Goal: Task Accomplishment & Management: Complete application form

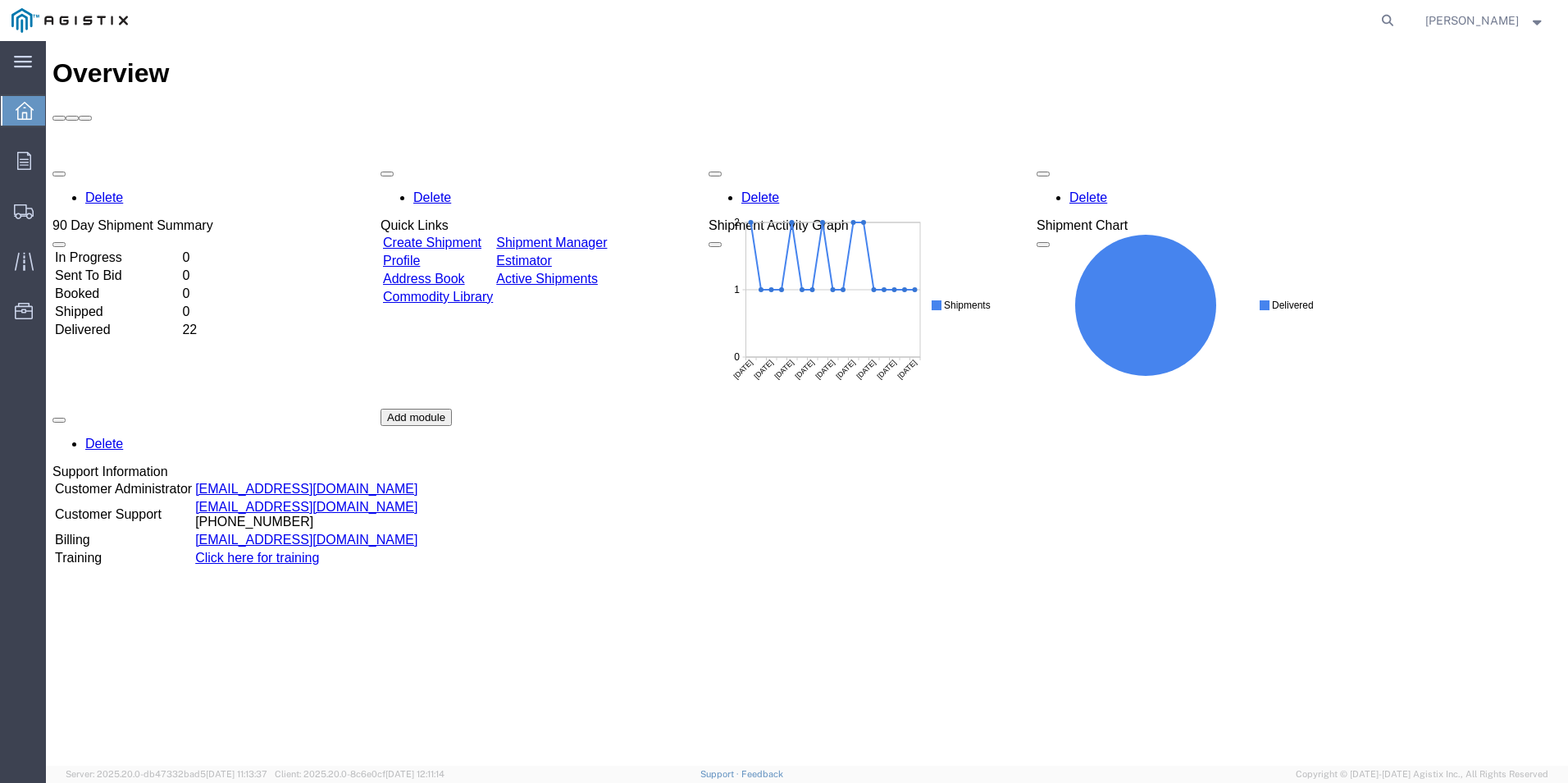
click at [466, 236] on link "Create Shipment" at bounding box center [432, 242] width 98 height 14
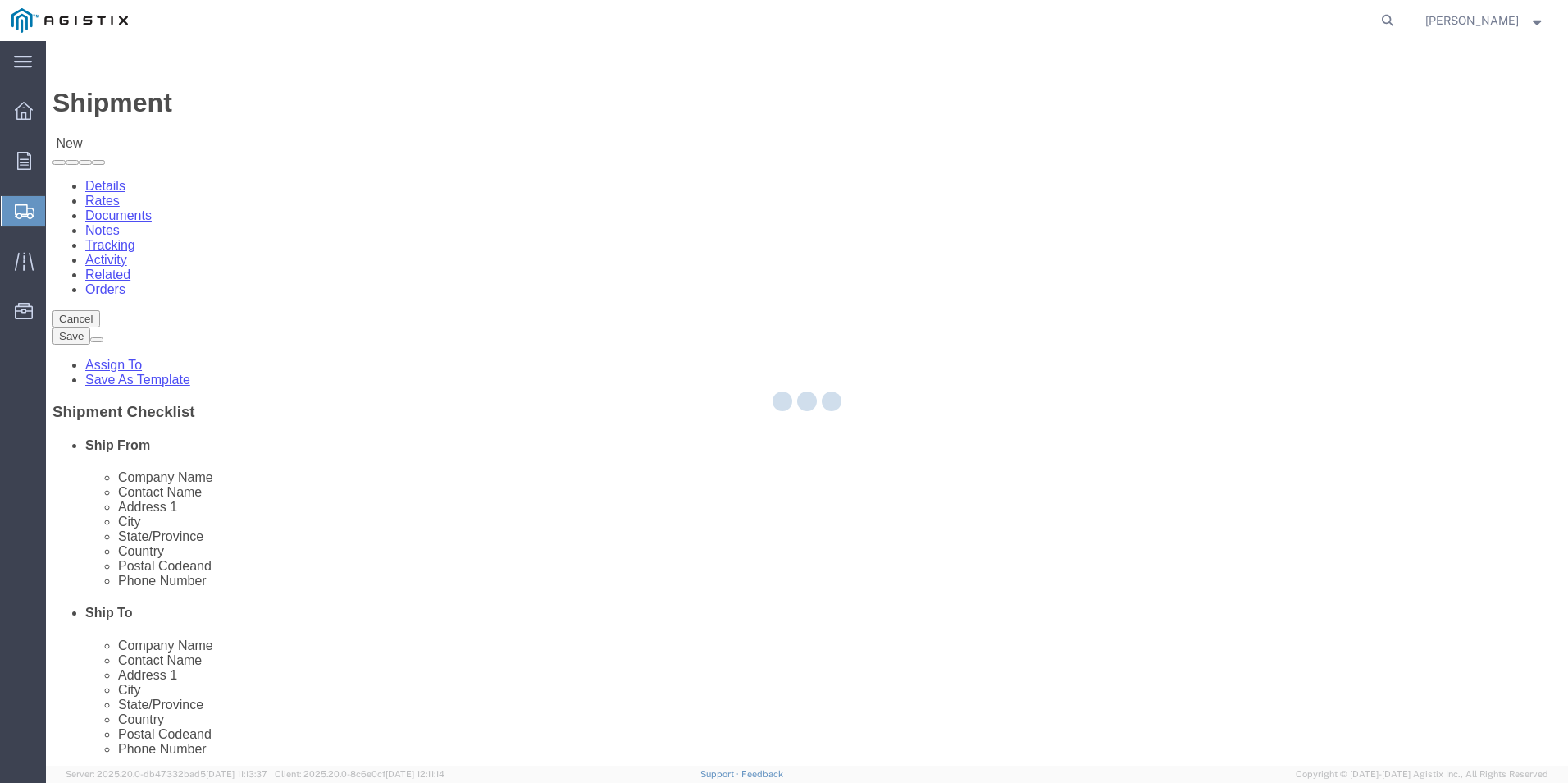
select select
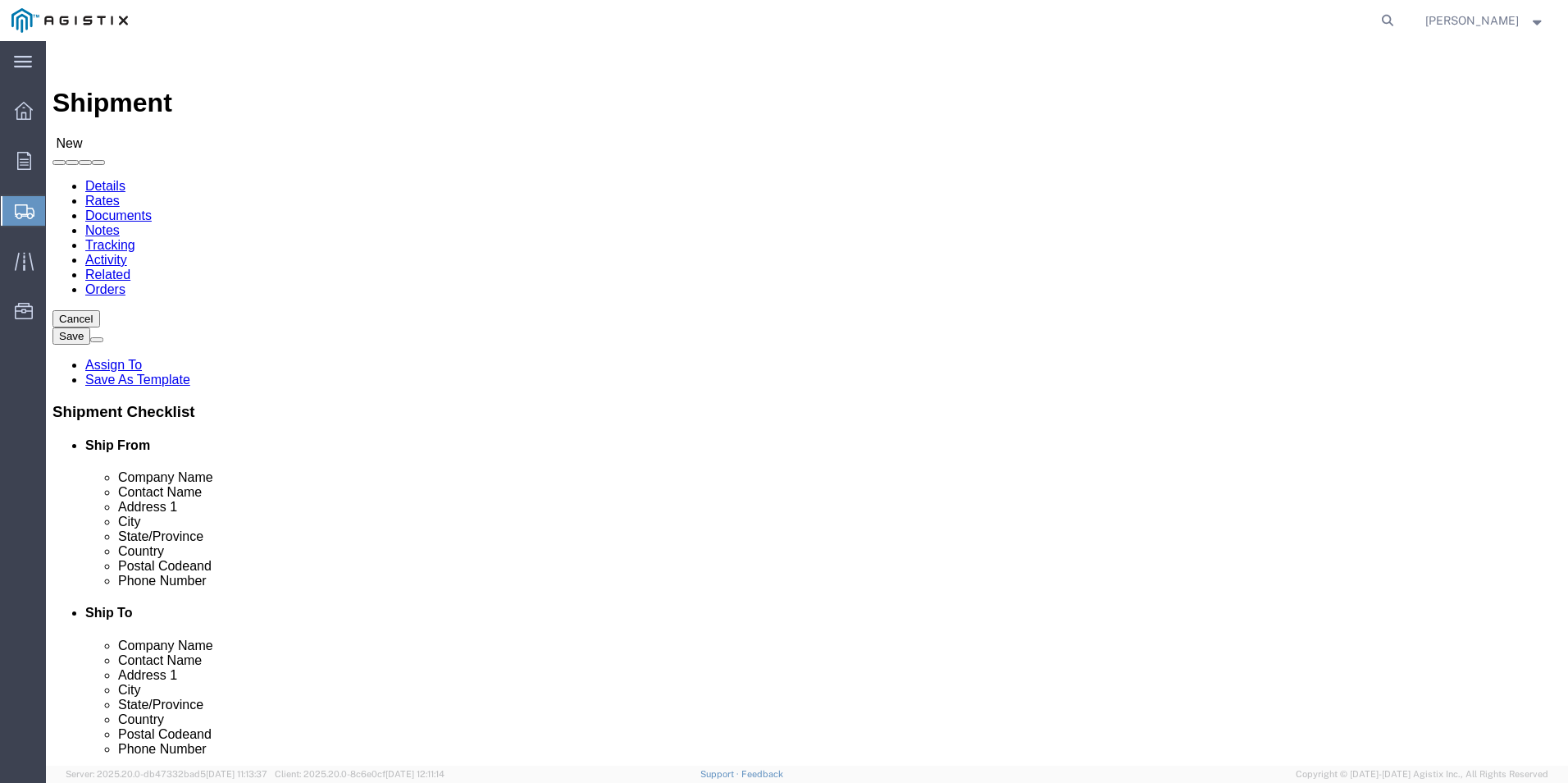
click select "Select Do It American Mfg Co LLC PG&E"
select select "9596"
click select "Select Do It American Mfg Co LLC PG&E"
select select "PURCHORD"
select select
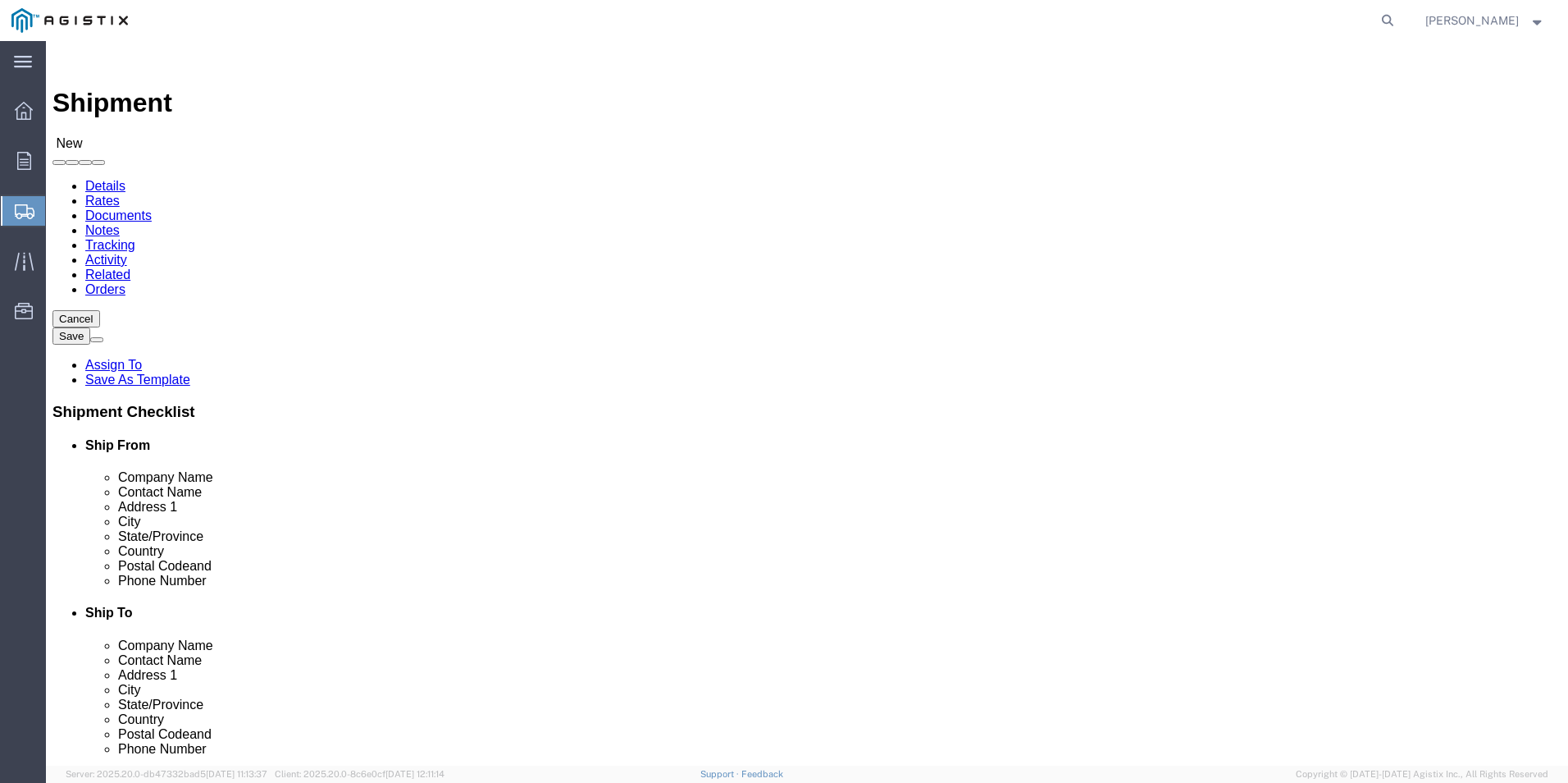
select select
select select "MYPROFILE"
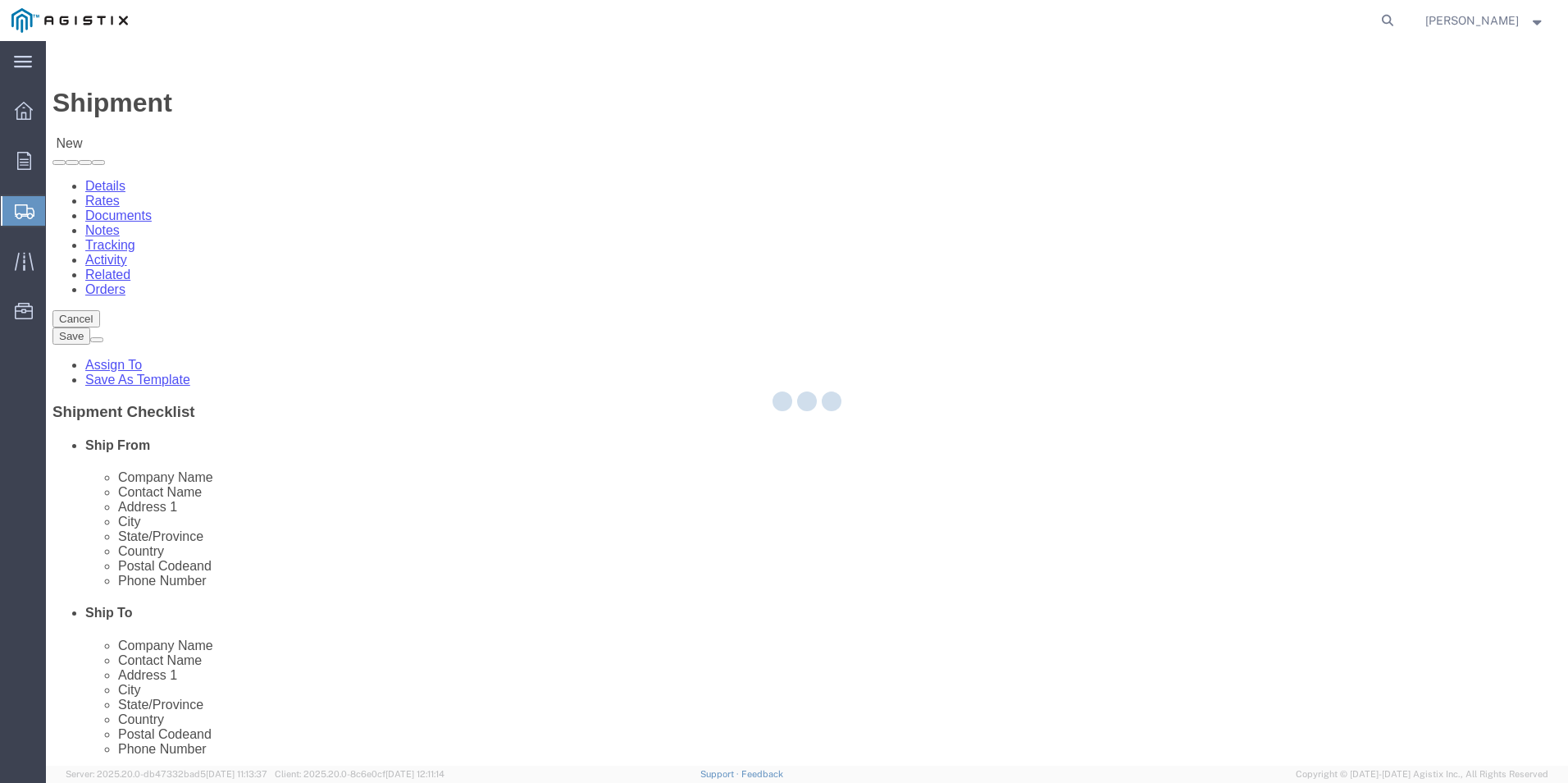
type input "Do It American Mfg Co LLC"
type input "[PERSON_NAME]"
type input "[STREET_ADDRESS]"
type input "Corona"
type input "92878"
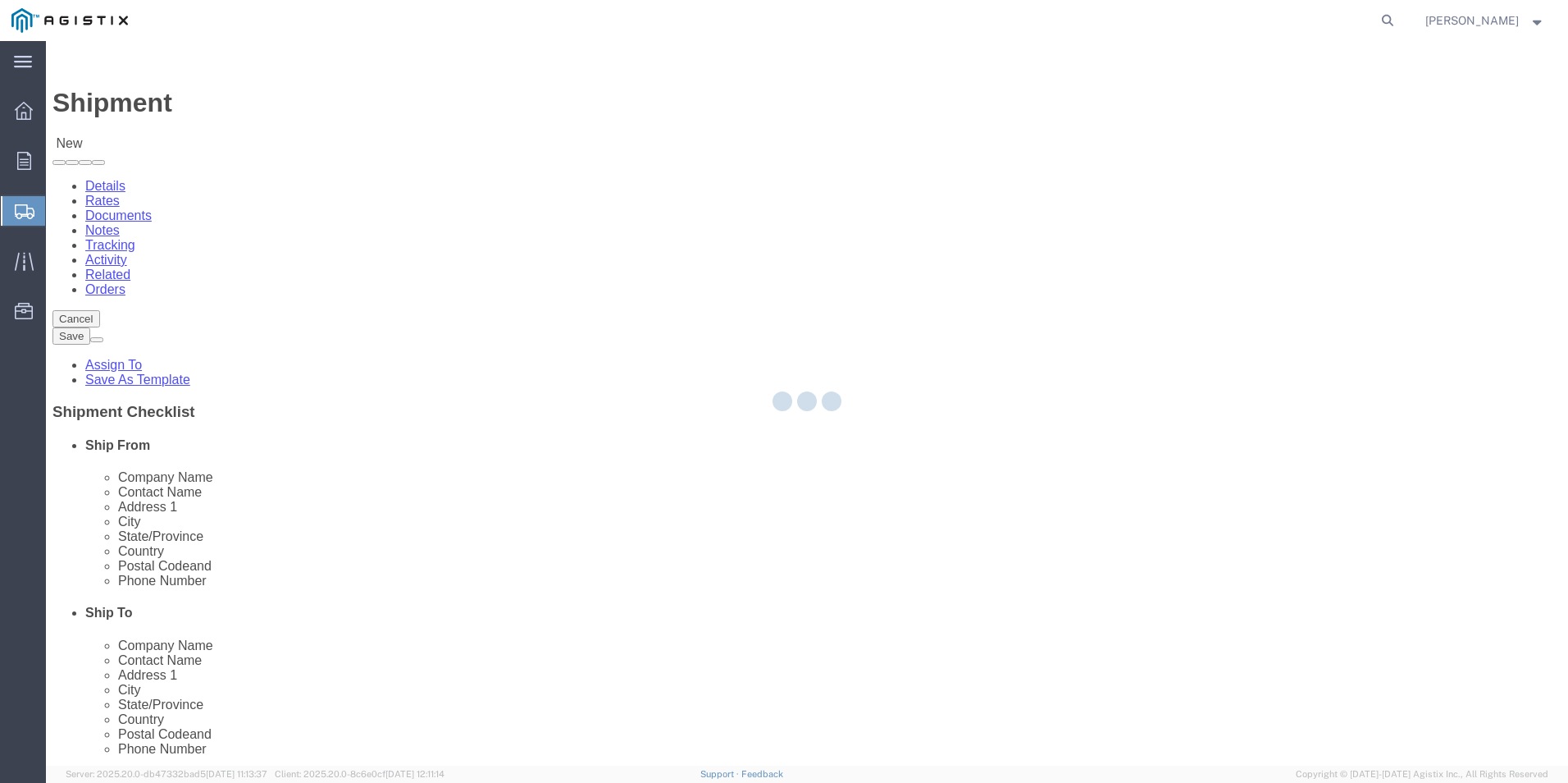
type input "9512549204"
type input "[EMAIL_ADDRESS][DOMAIN_NAME]"
checkbox input "true"
select select "CA"
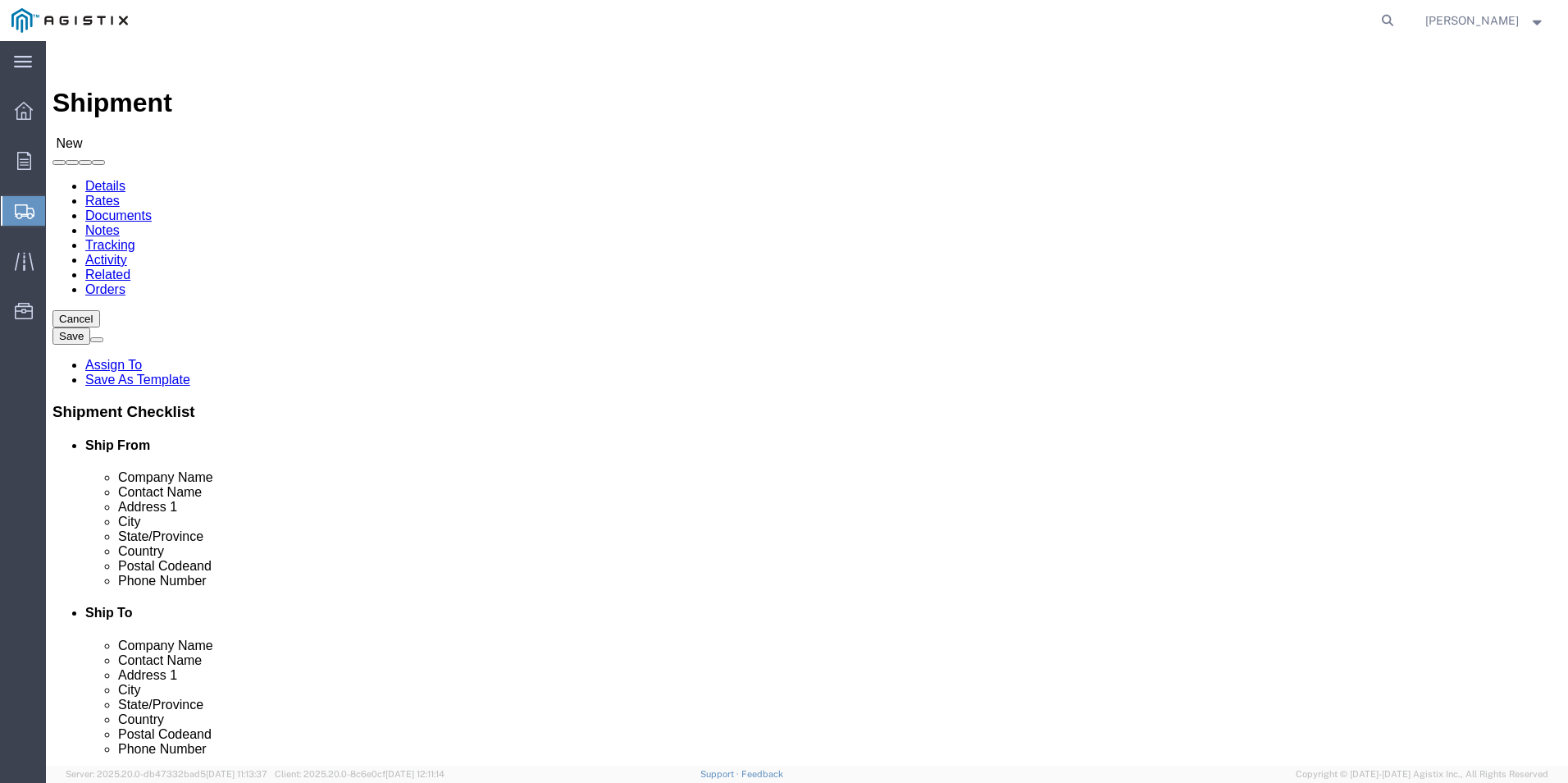
drag, startPoint x: 309, startPoint y: 508, endPoint x: 180, endPoint y: 504, distance: 129.1
click div "Address [STREET_ADDRESS]"
type input "1848 Capital St"
select select
click select "Select All Others [GEOGRAPHIC_DATA] [GEOGRAPHIC_DATA] [GEOGRAPHIC_DATA] [GEOGRA…"
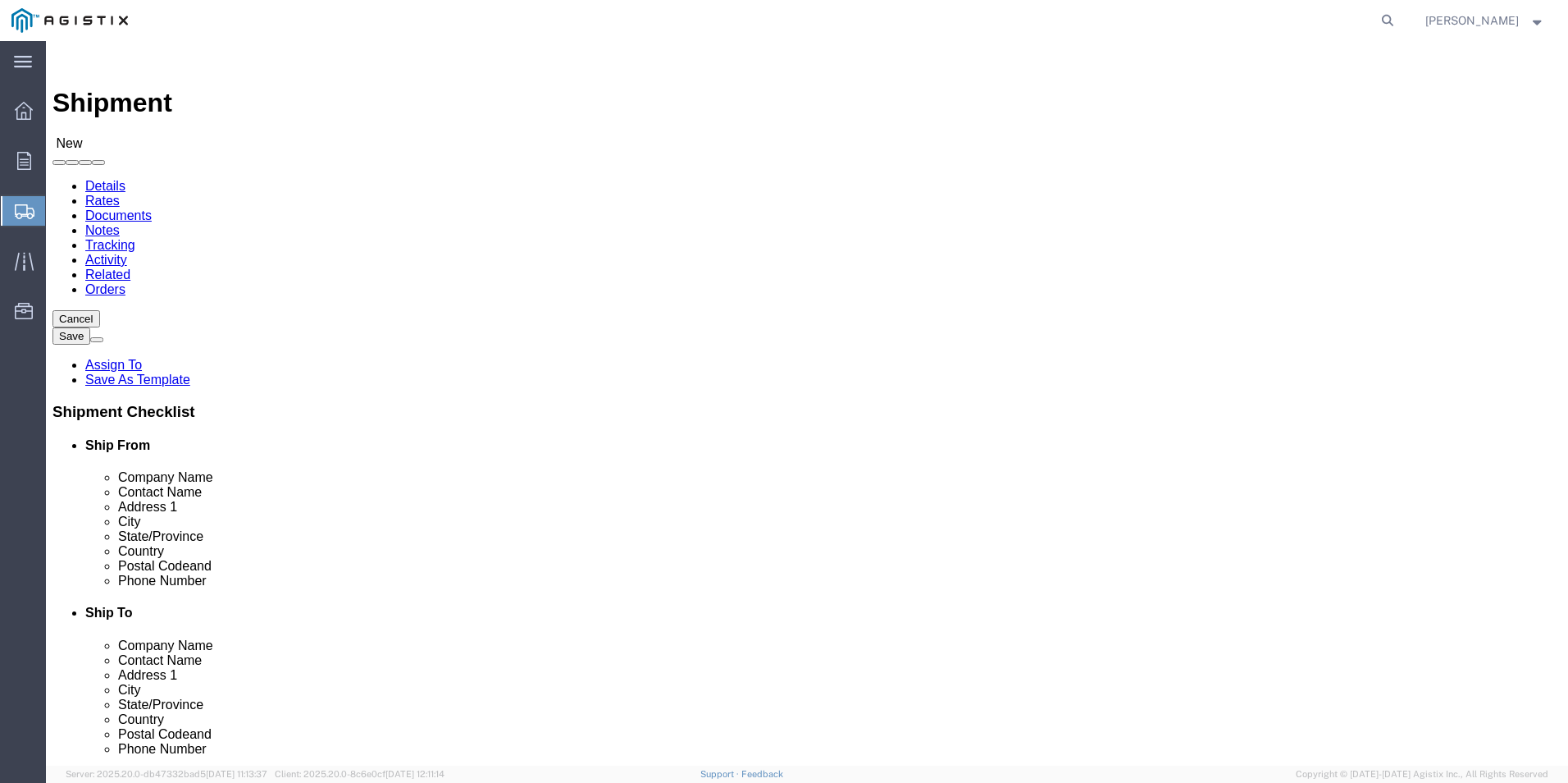
select select "19996"
click select "Select All Others [GEOGRAPHIC_DATA] [GEOGRAPHIC_DATA] [GEOGRAPHIC_DATA] [GEOGRA…"
type input "wh"
select select "19996"
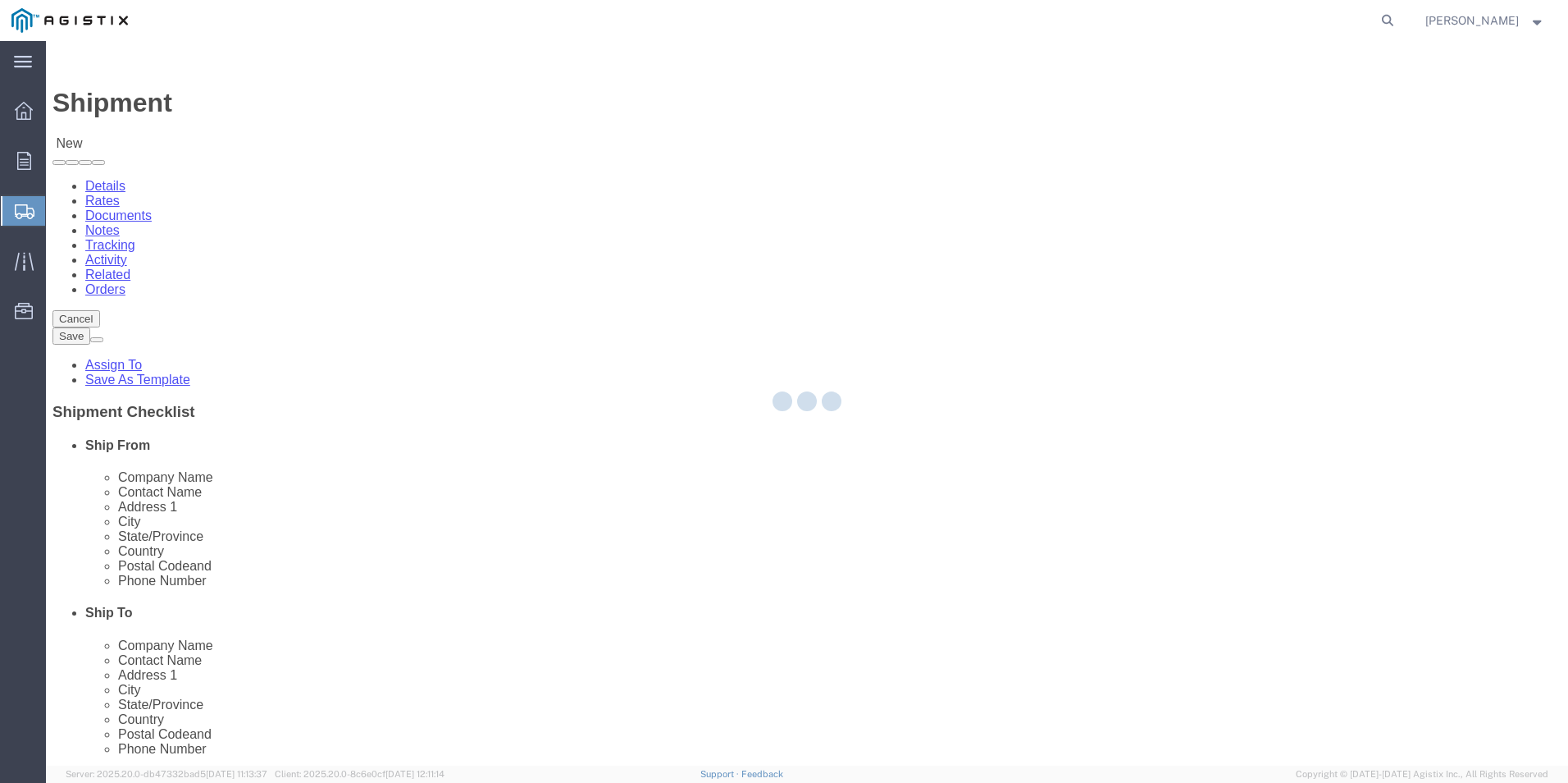
type input "PG&E"
type input "[STREET_ADDRESS]"
type input "Wheatland"
type input "95692"
select select "CA"
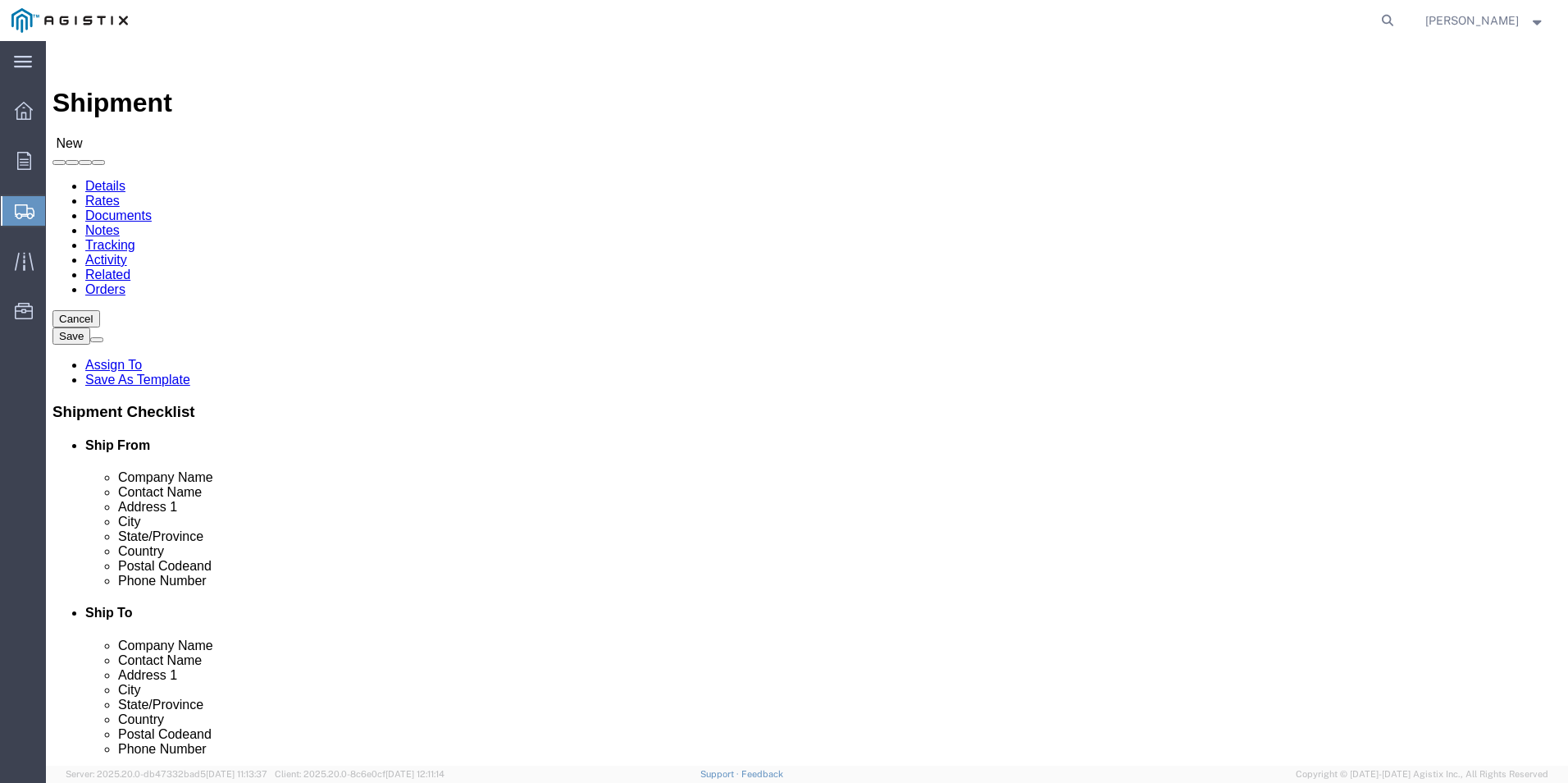
click input "text"
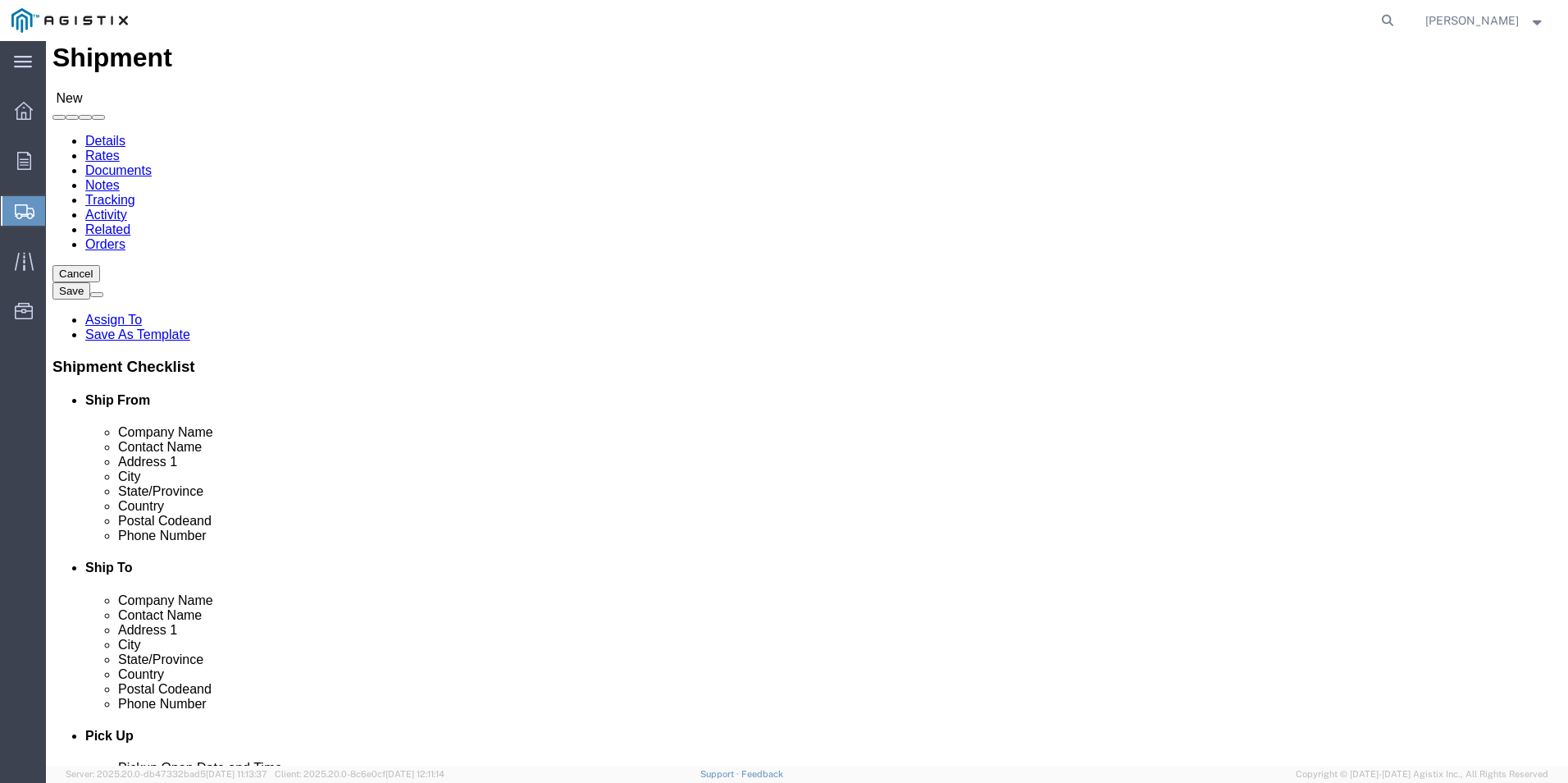
scroll to position [164, 0]
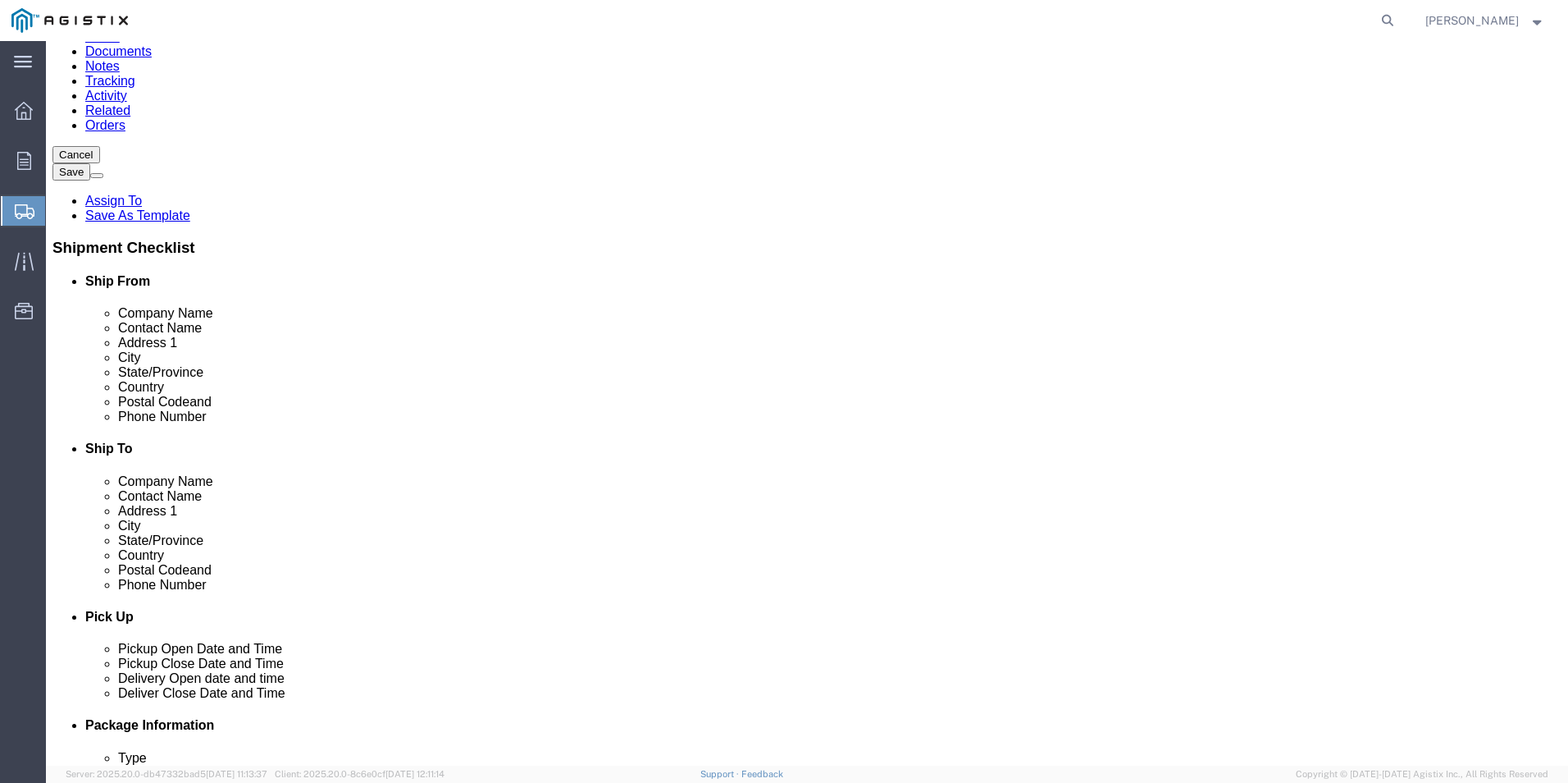
type input "[PERSON_NAME]"
click input "text"
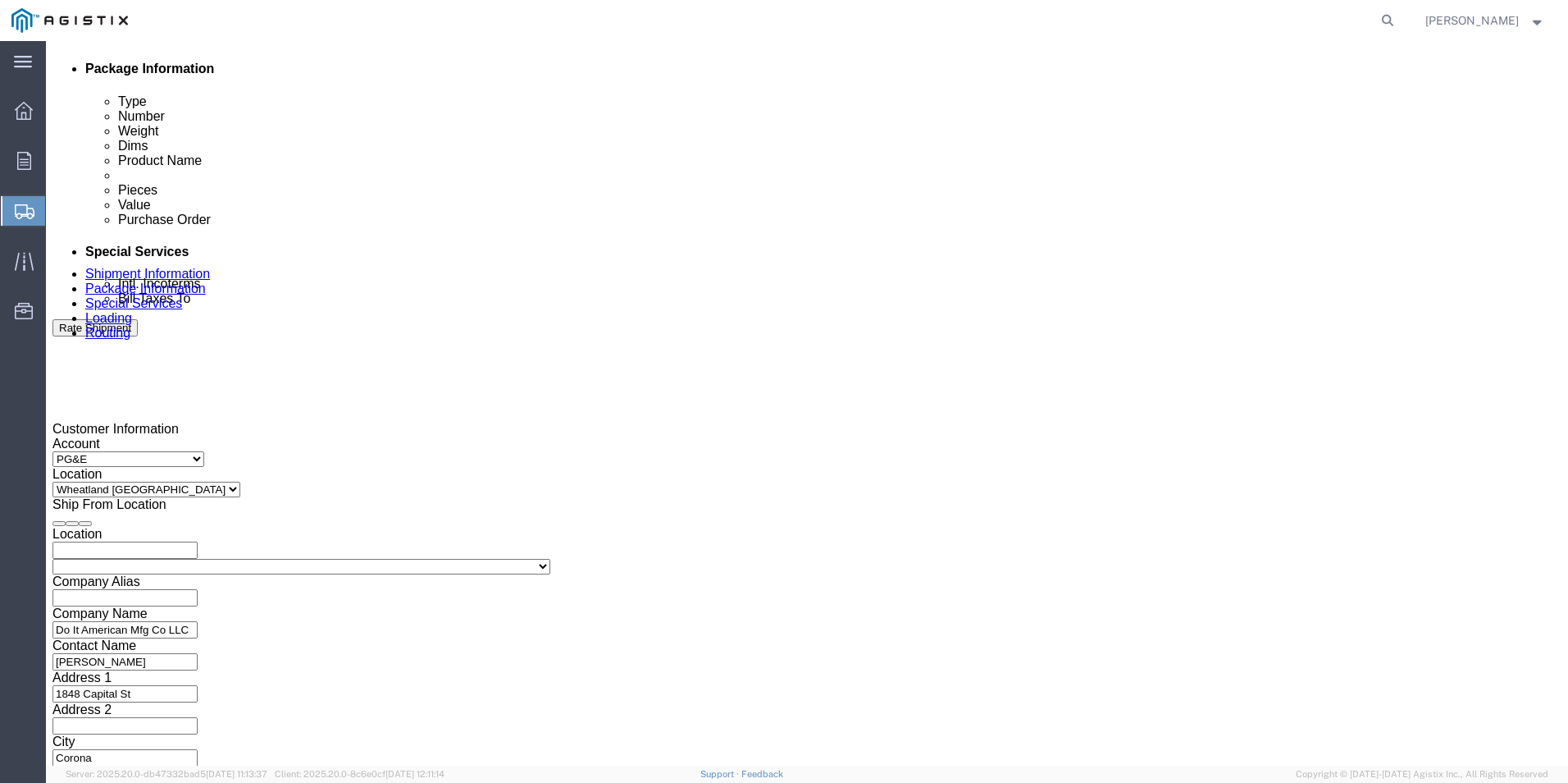
type input "[PHONE_NUMBER]"
click div "[DATE] 9:00 AM"
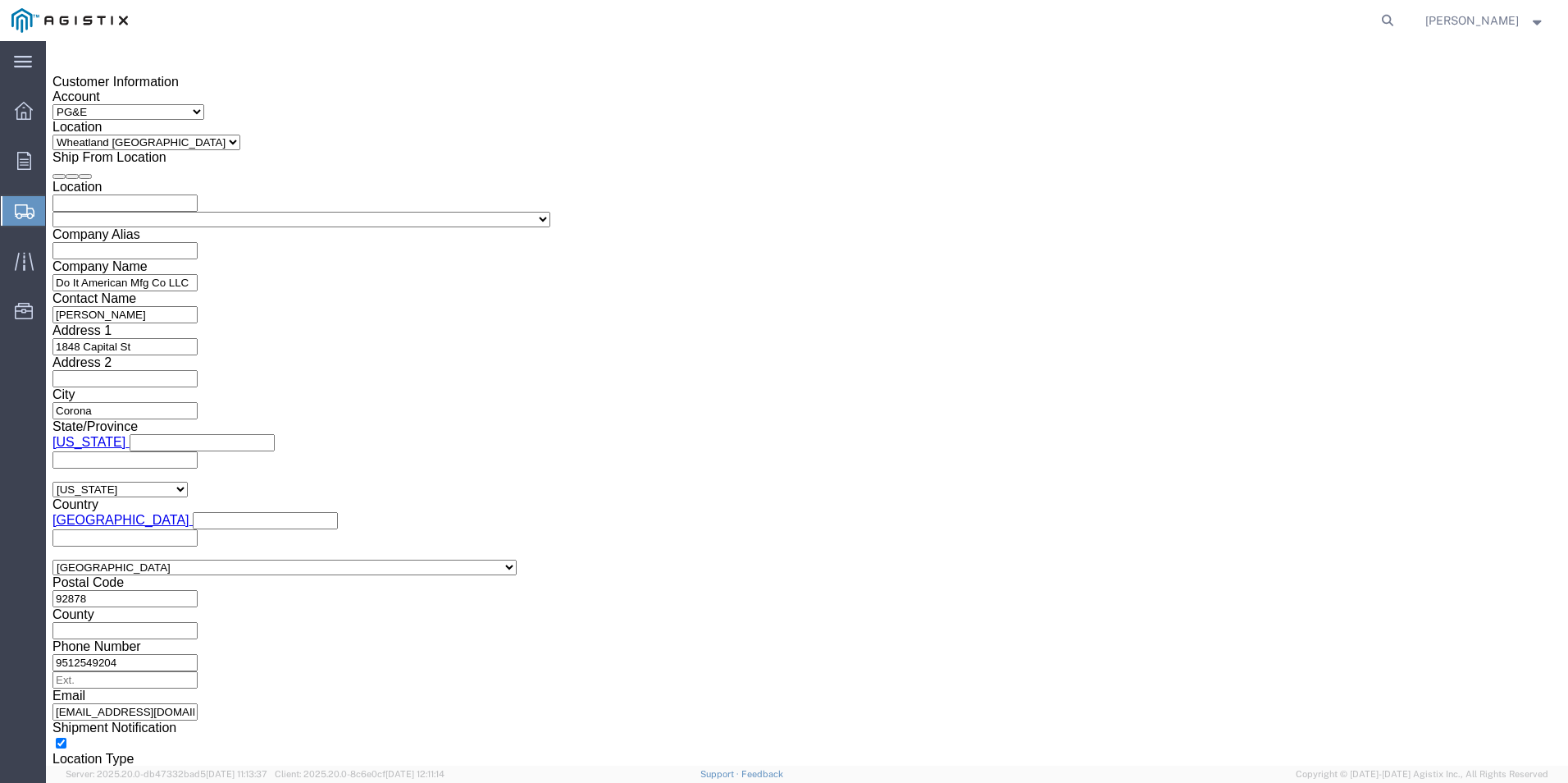
click button "Apply"
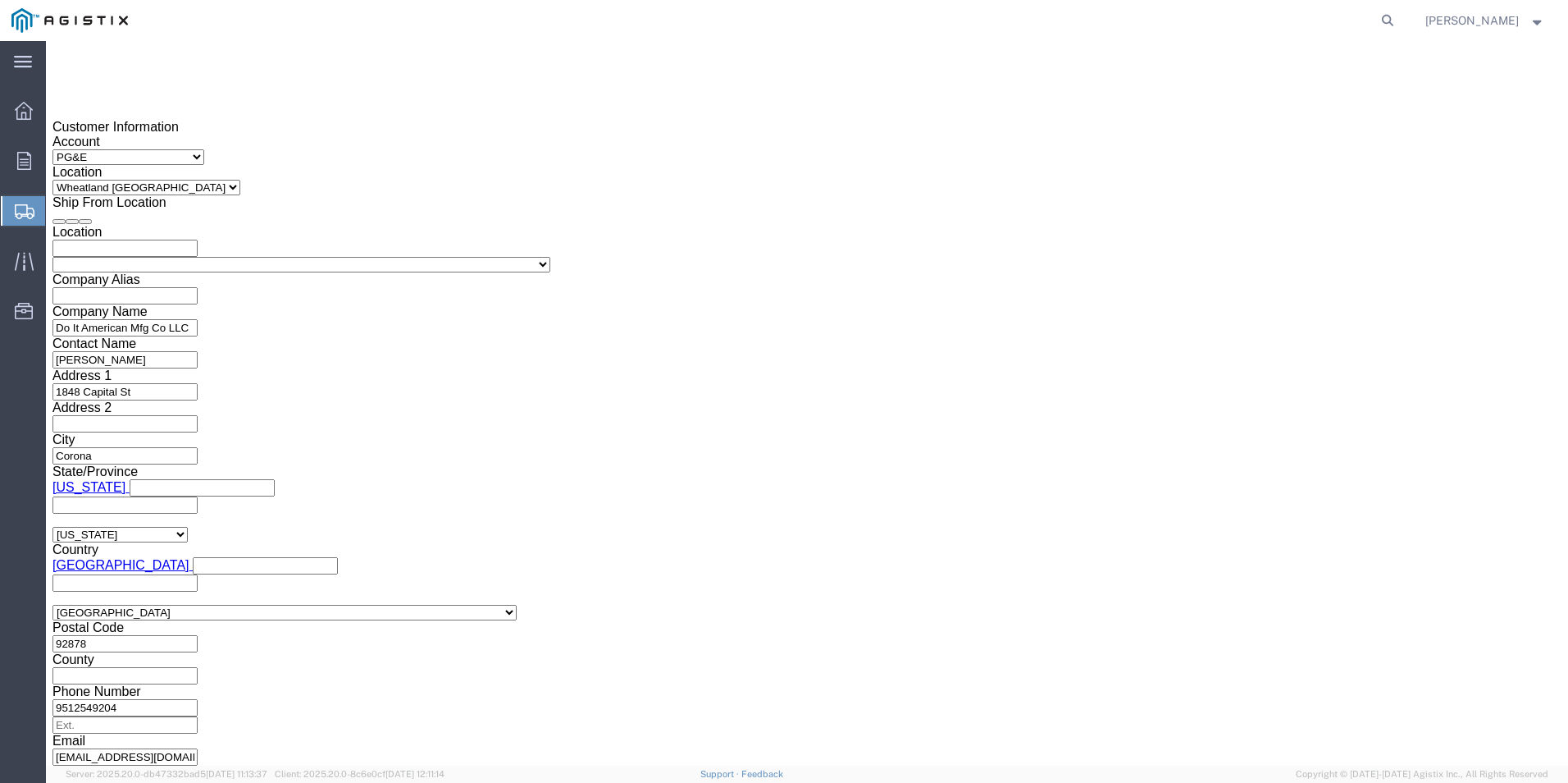
scroll to position [1085, 0]
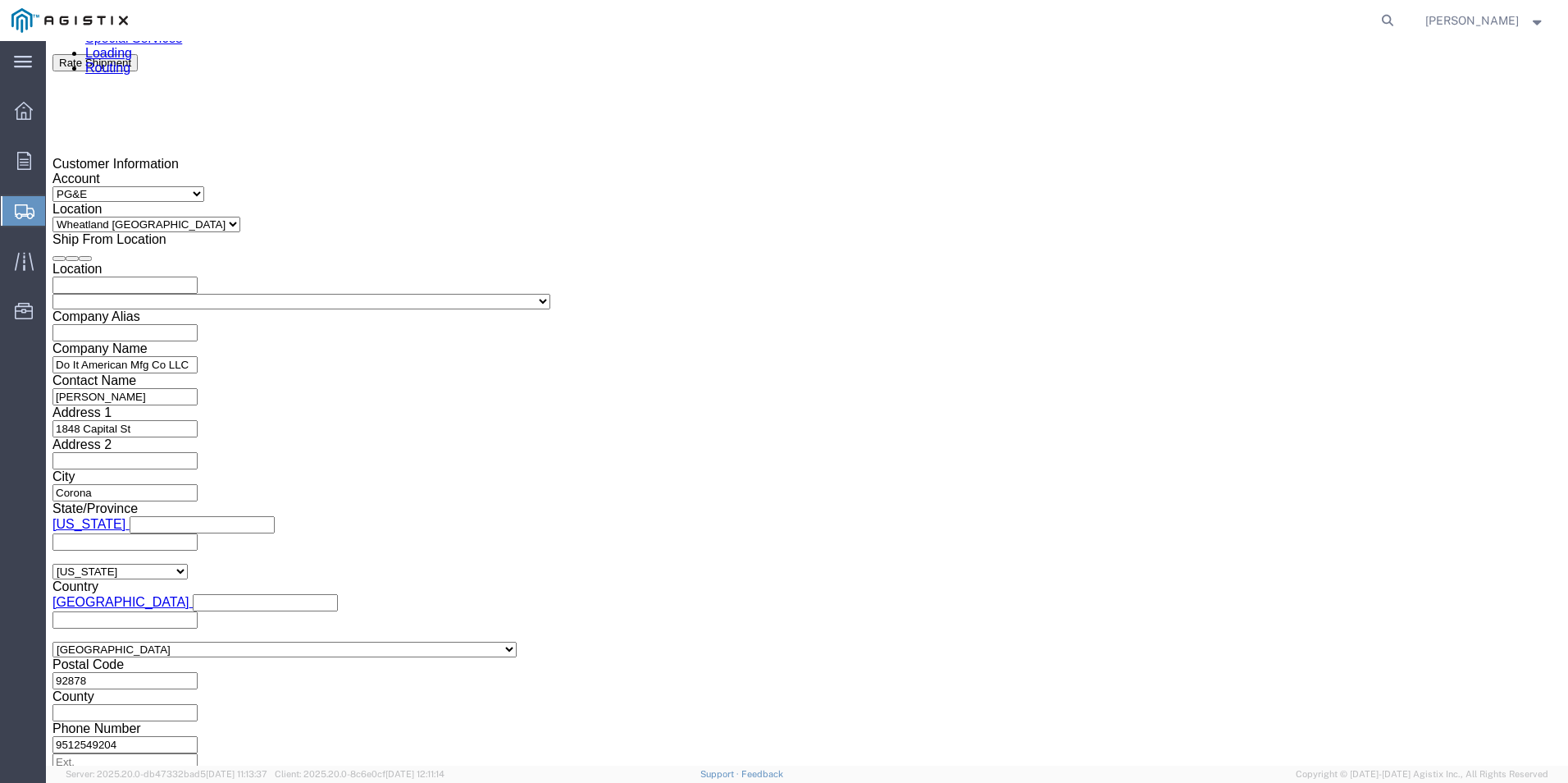
click div "[DATE] 10:00 AM"
type input "3:30 PM"
click button "Apply"
click div
click div "Open Time 4:30 PM [DATE] 4:30 PM - [DATE] 4:30 PM Cancel Apply"
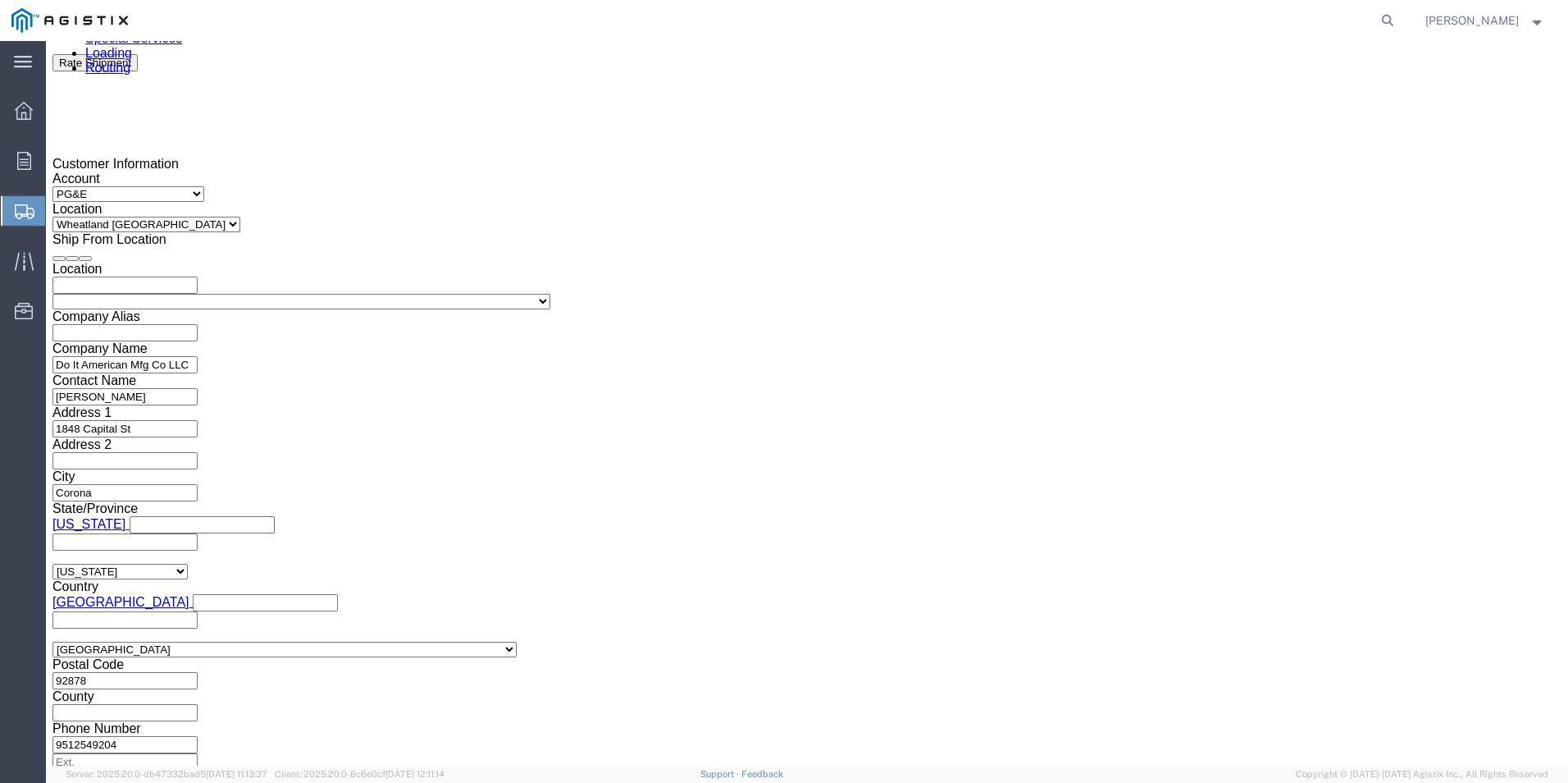
click input "4:30 PM"
type input "8:00 AM"
click button "Apply"
click div
type input "1:30 PM"
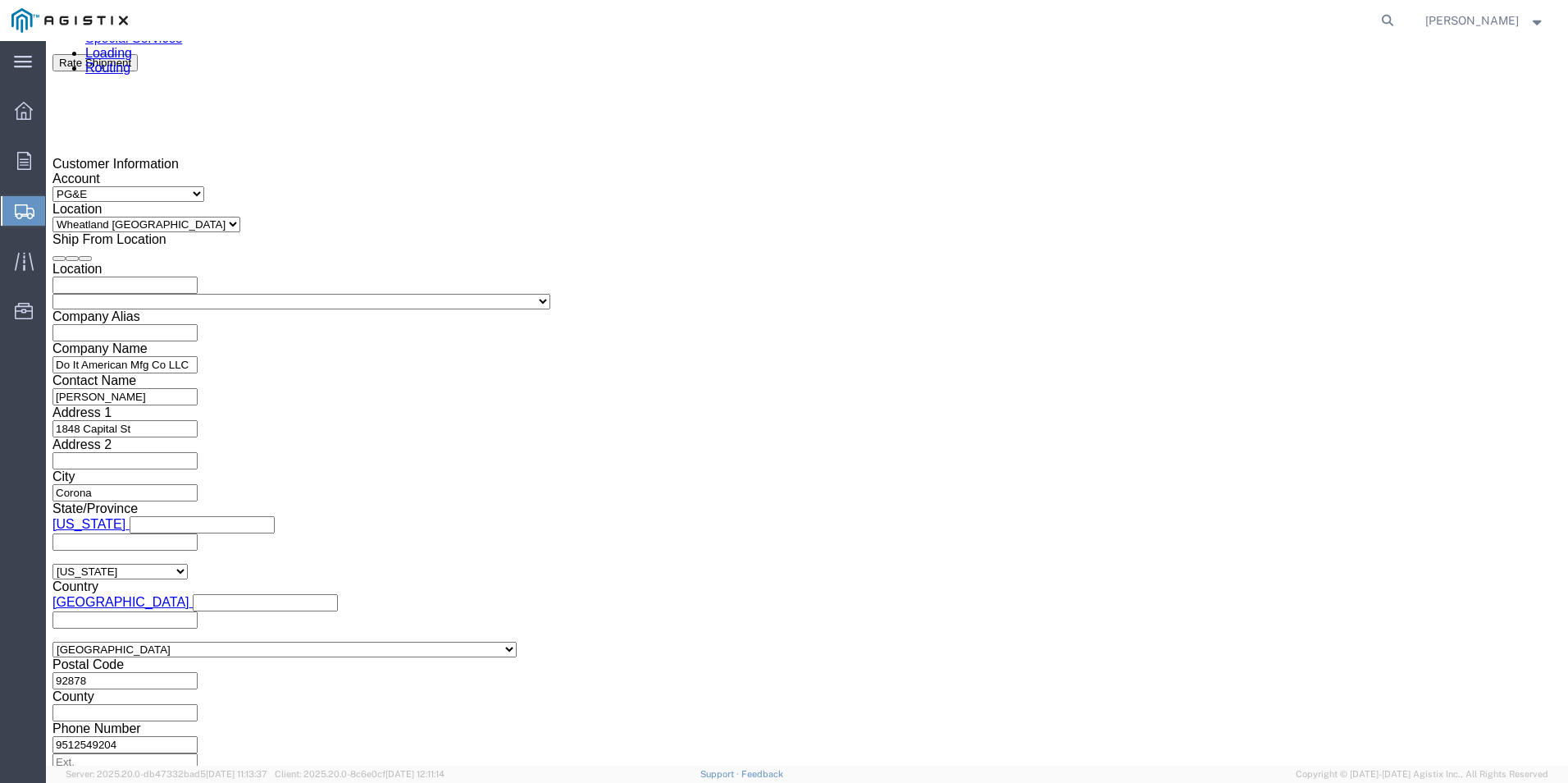
click div "Close Time 1:30 PM [DATE] 9:00 AM - [DATE] 9:00 AM Cancel Apply"
click button "Apply"
click input "text"
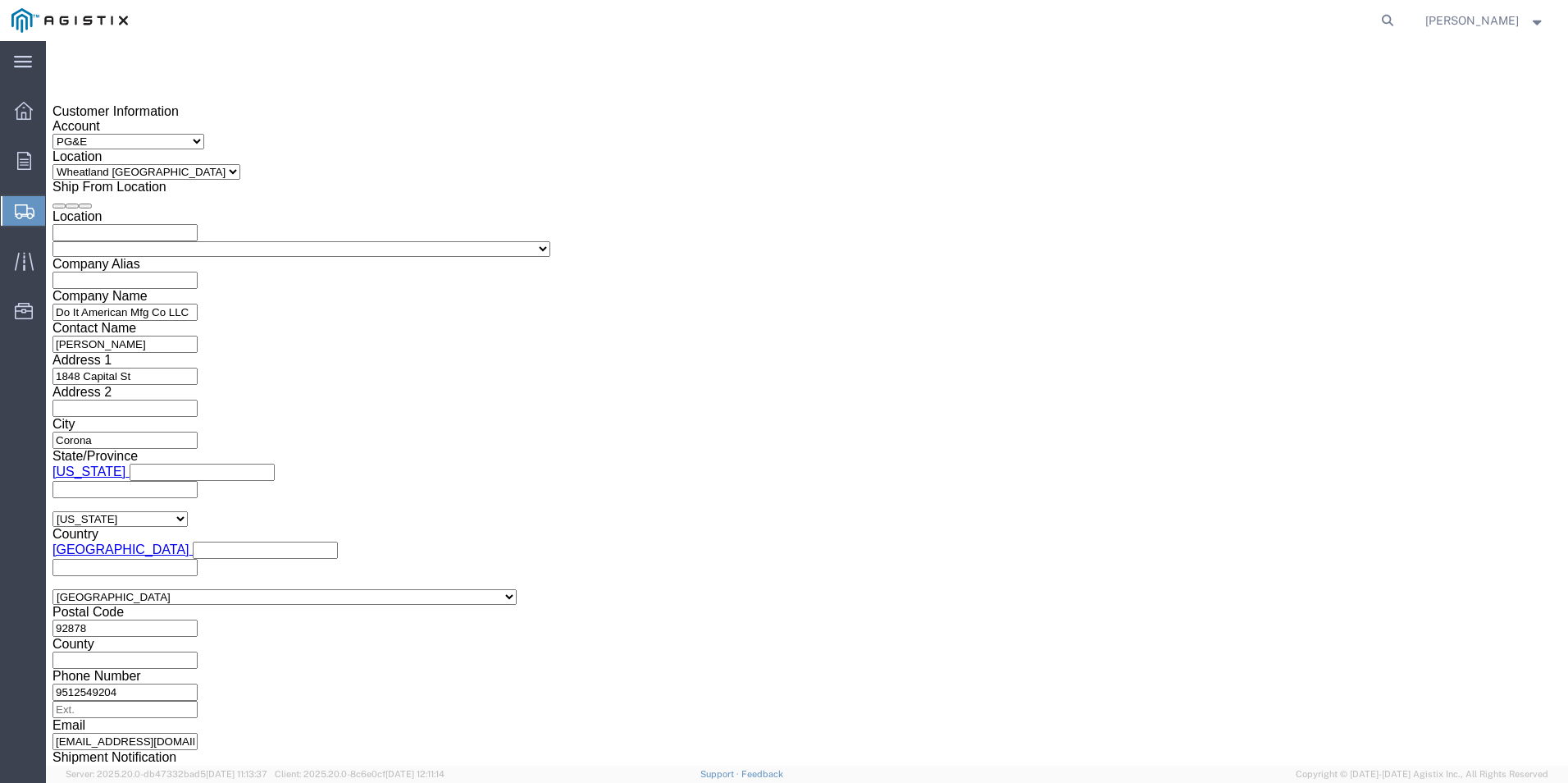
scroll to position [1168, 0]
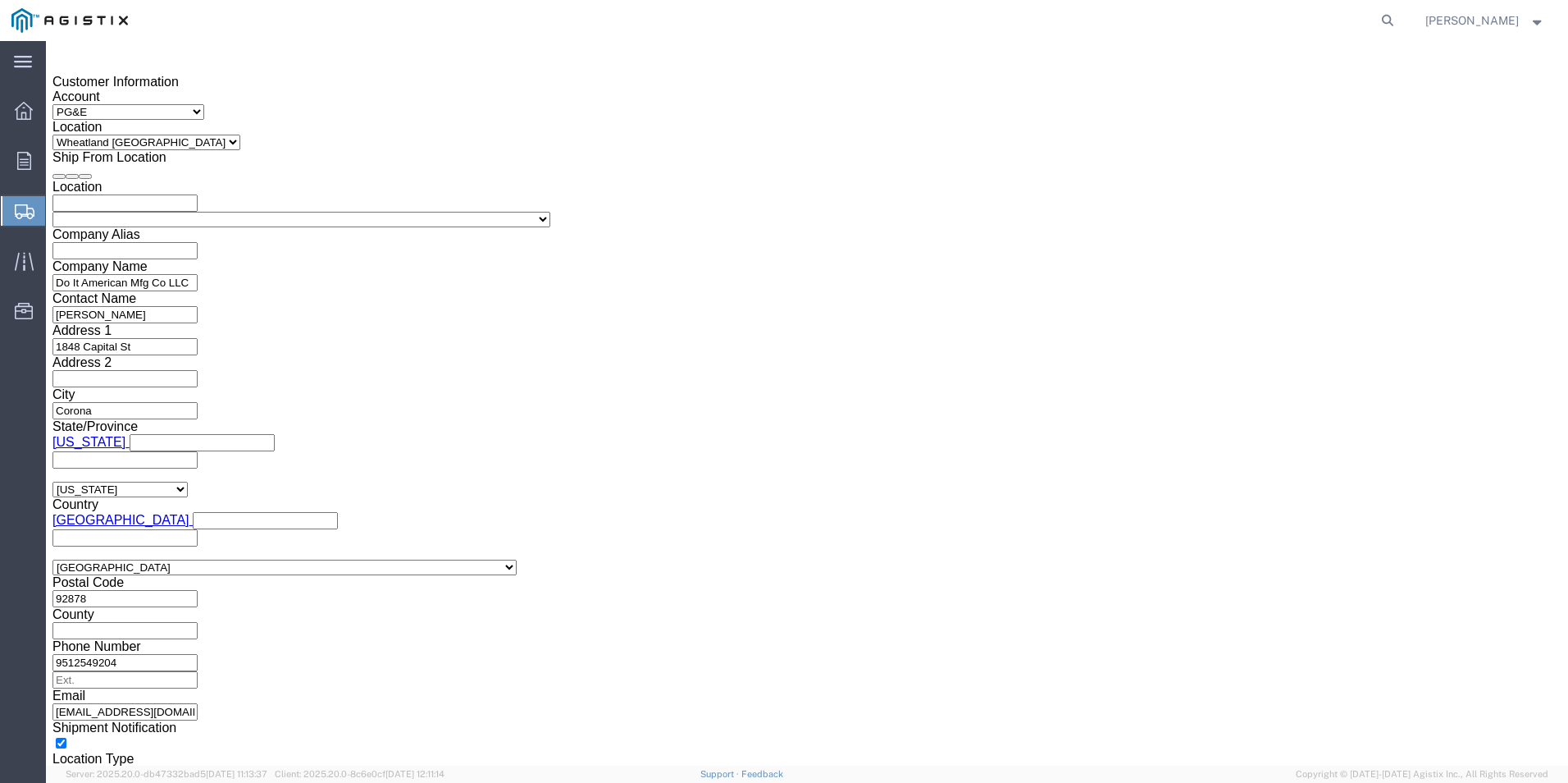
type input "3501415845"
click button "Continue"
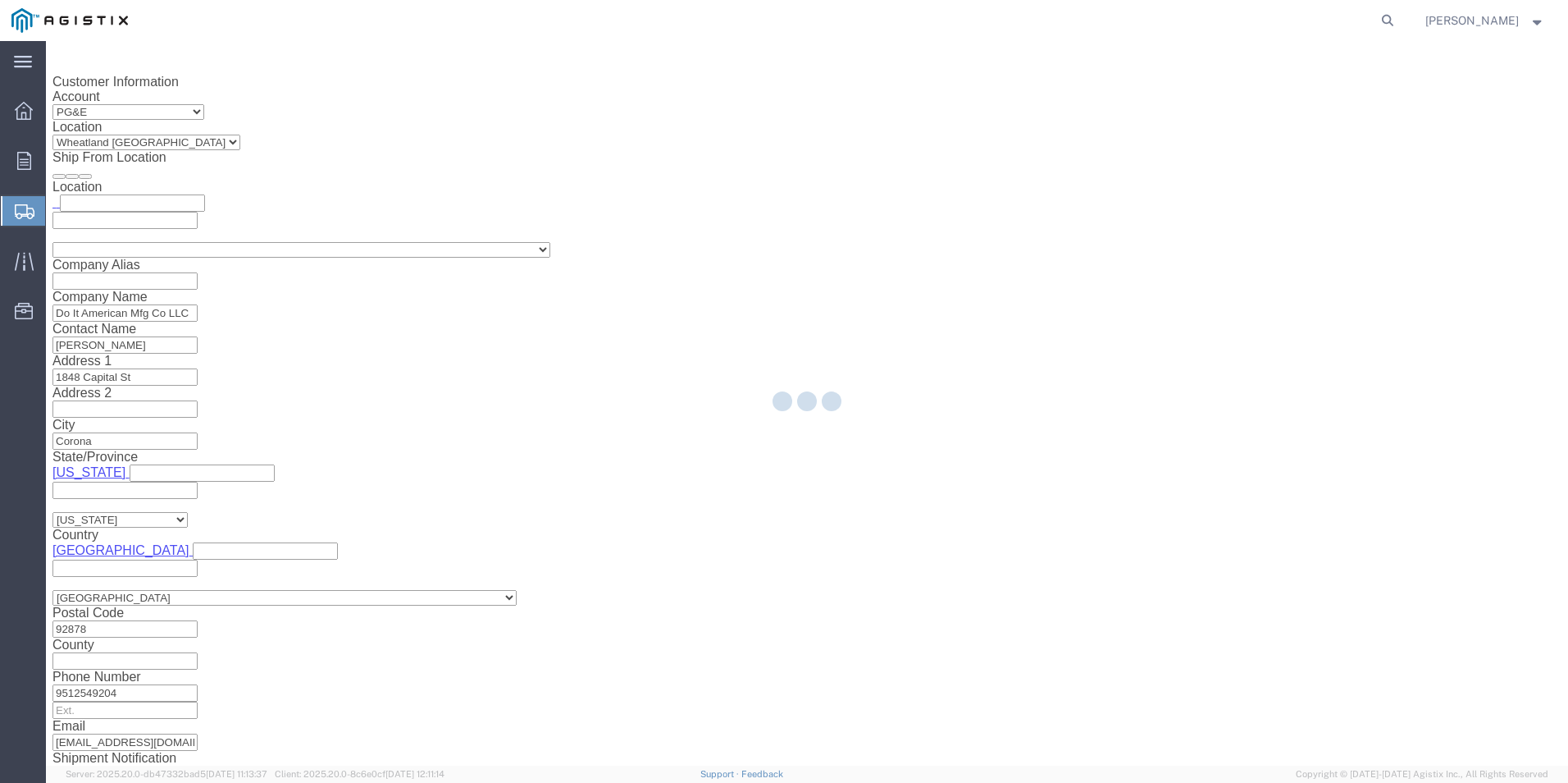
select select "19996"
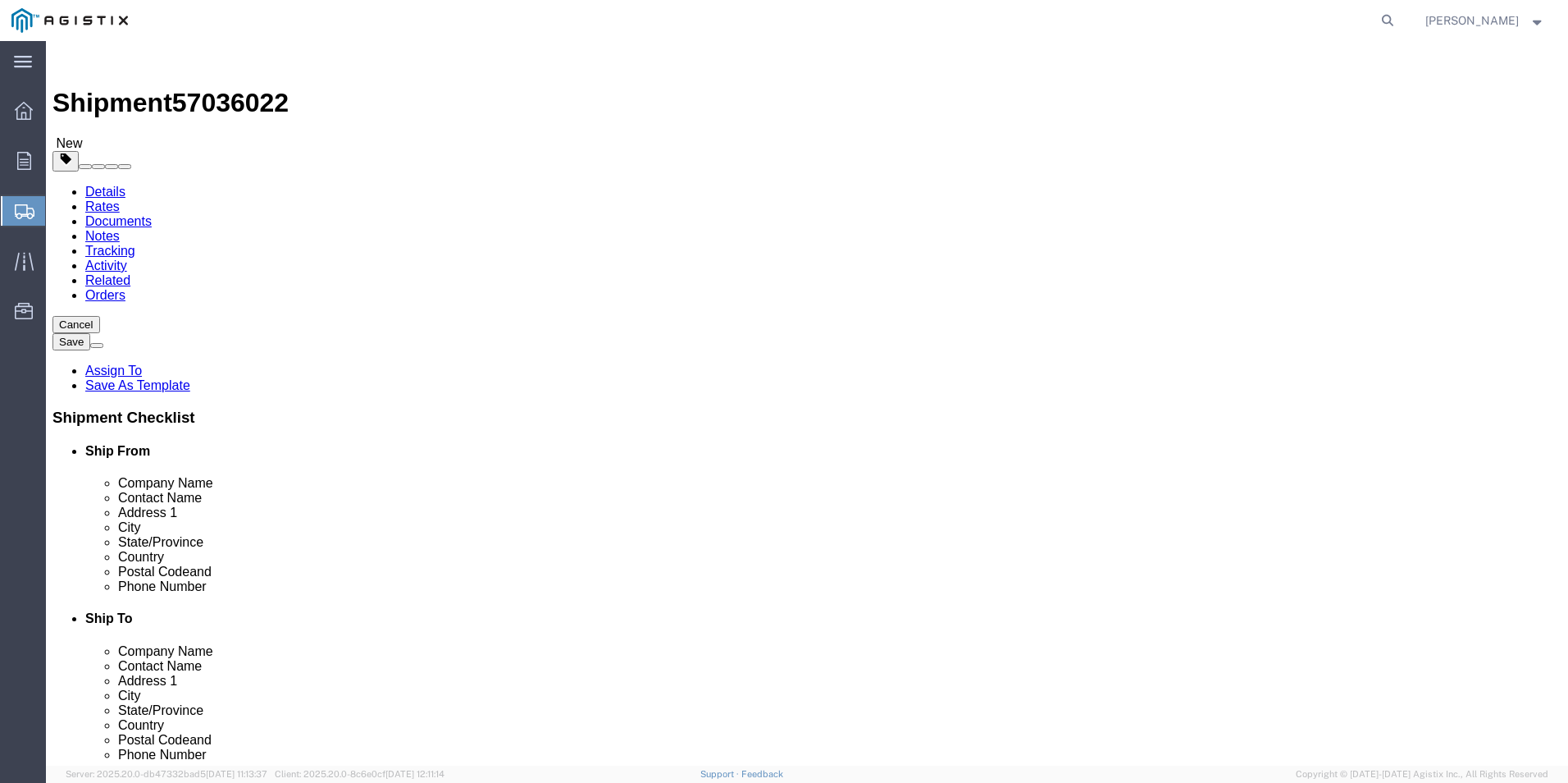
drag, startPoint x: 343, startPoint y: 290, endPoint x: 337, endPoint y: 299, distance: 10.8
click select "Select Bulk Bundle(s) Cardboard Box(es) Carton(s) Crate(s) Drum(s) (Fiberboard)…"
select select "PSNS"
click select "Select Bulk Bundle(s) Cardboard Box(es) Carton(s) Crate(s) Drum(s) (Fiberboard)…"
click input "text"
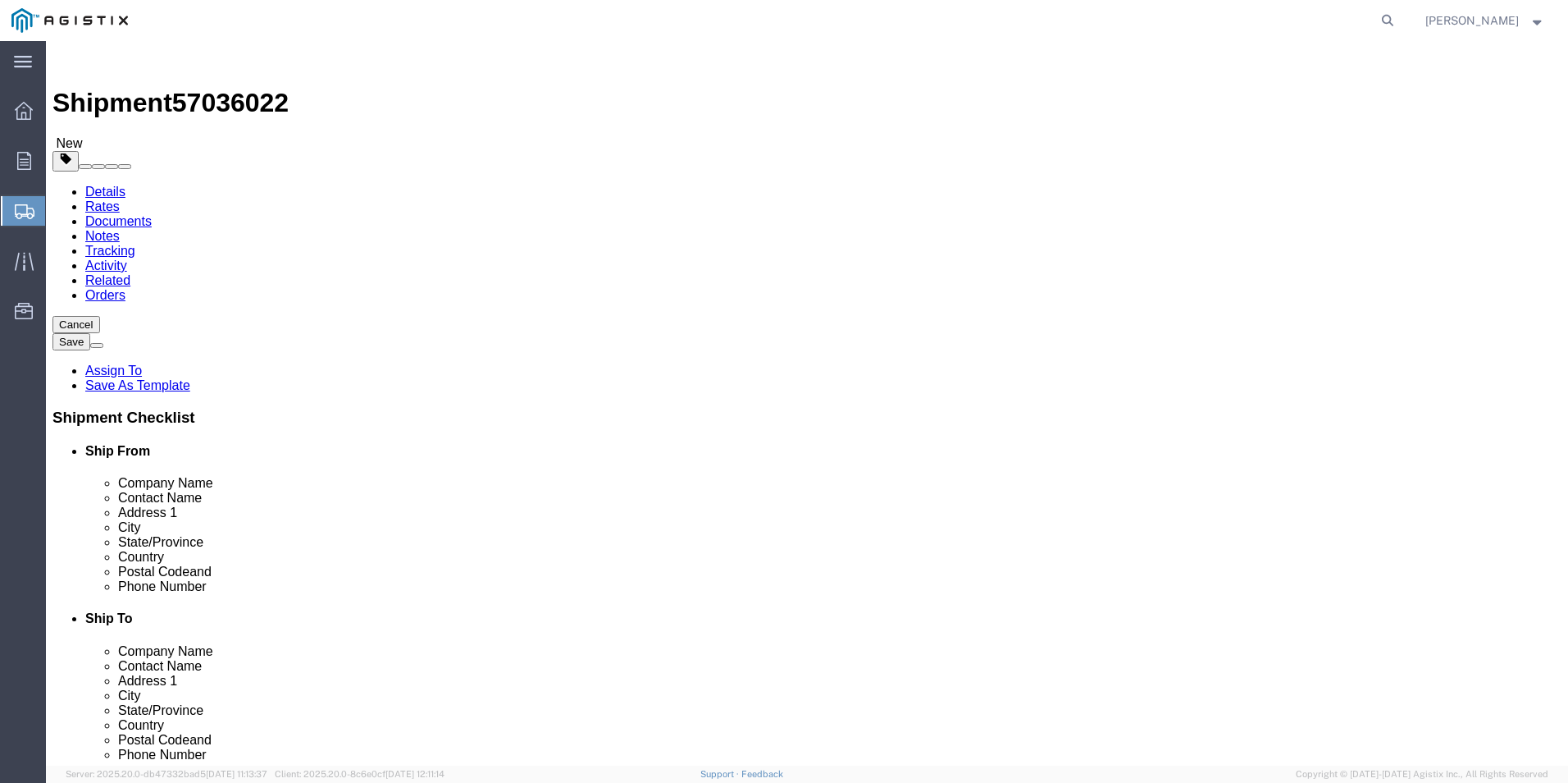
click input "1"
click input "text"
type input "41"
type input "24"
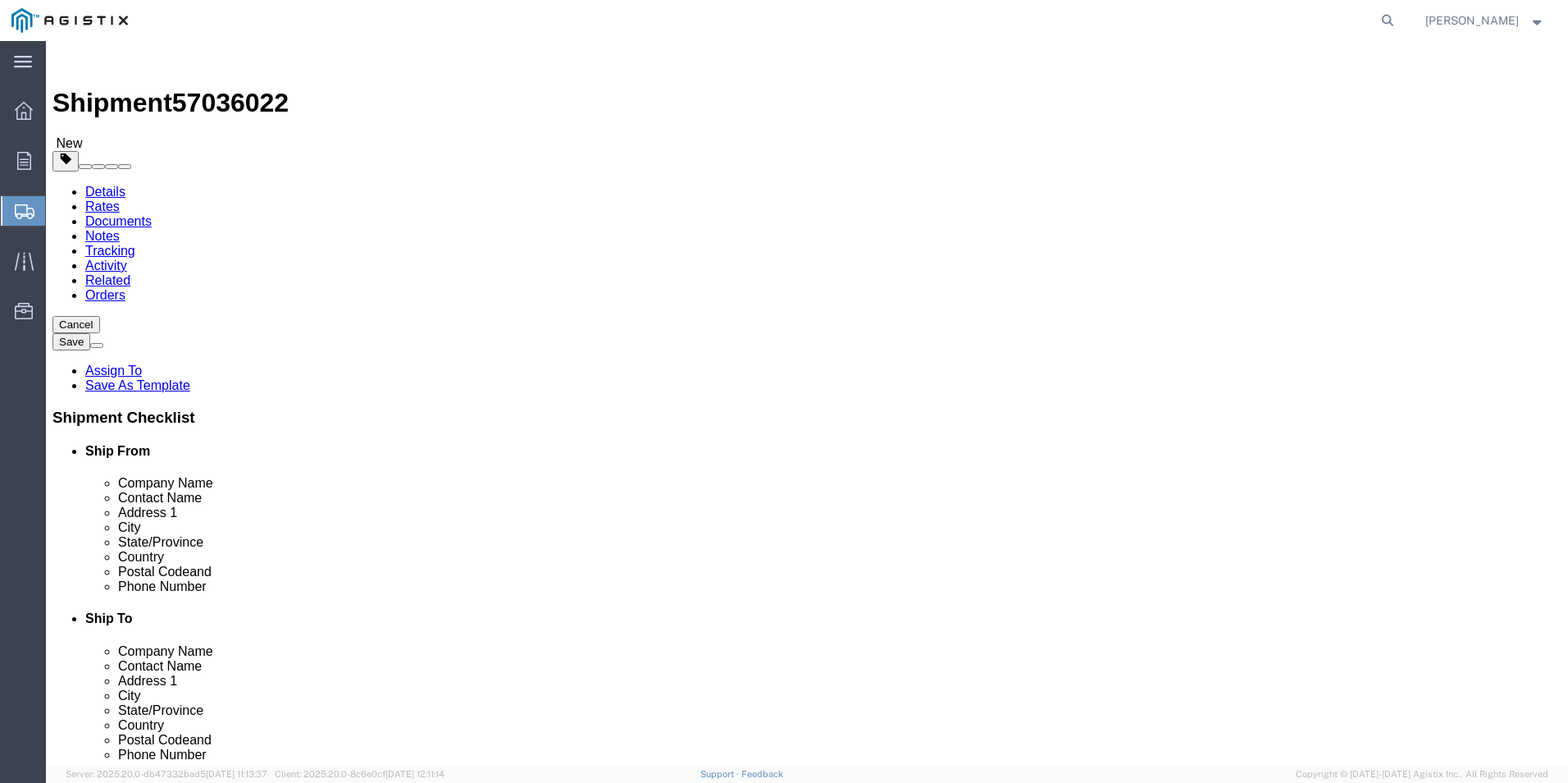
drag, startPoint x: 260, startPoint y: 413, endPoint x: 177, endPoint y: 418, distance: 83.2
click div "Weight 0.00 Select kgs lbs Ship. t°"
type input "135"
click link "Add Content"
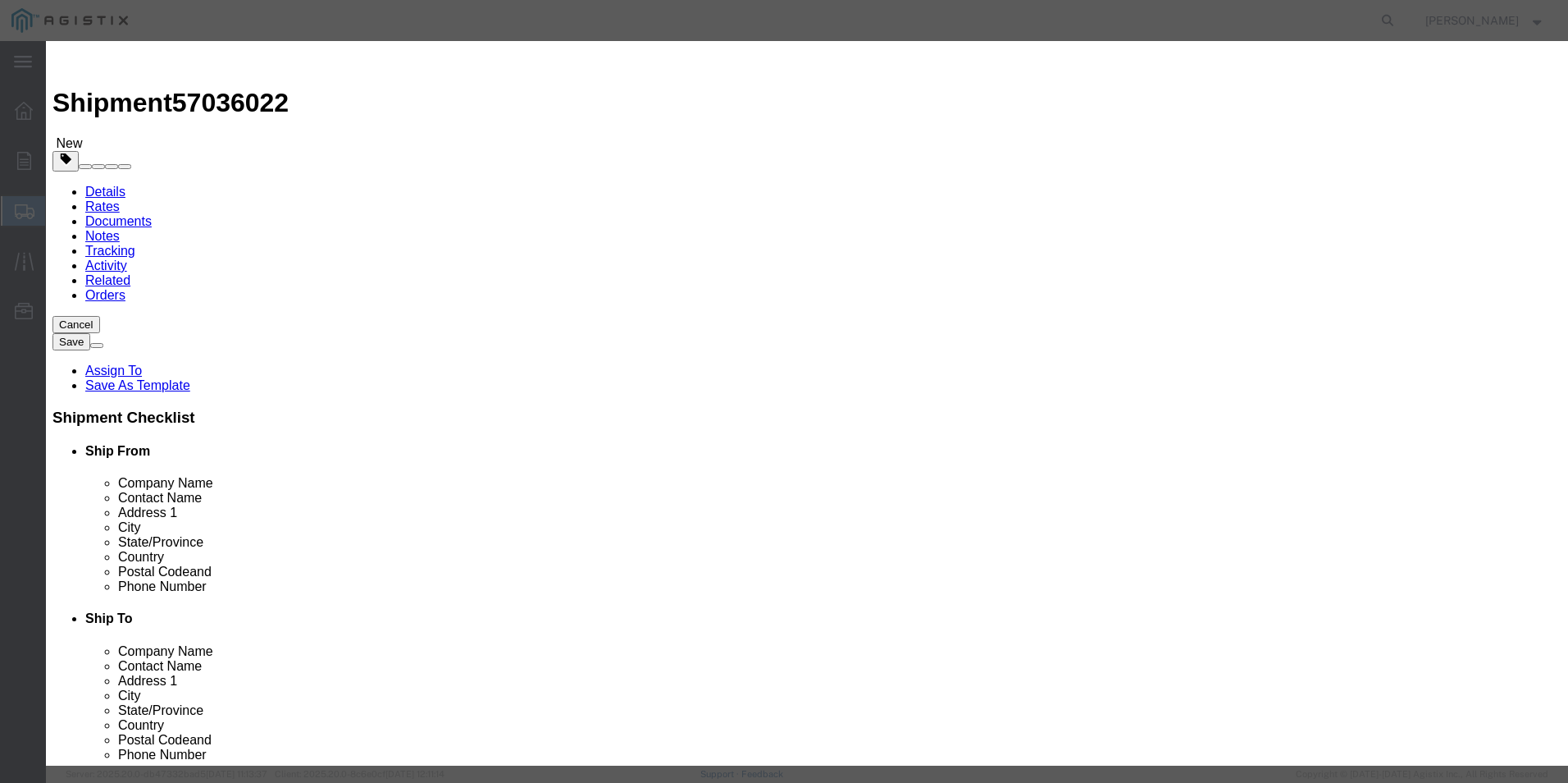
click input "text"
type input "PG&E M234139 Spool"
click div "Commodity library"
click input "0"
type input "1"
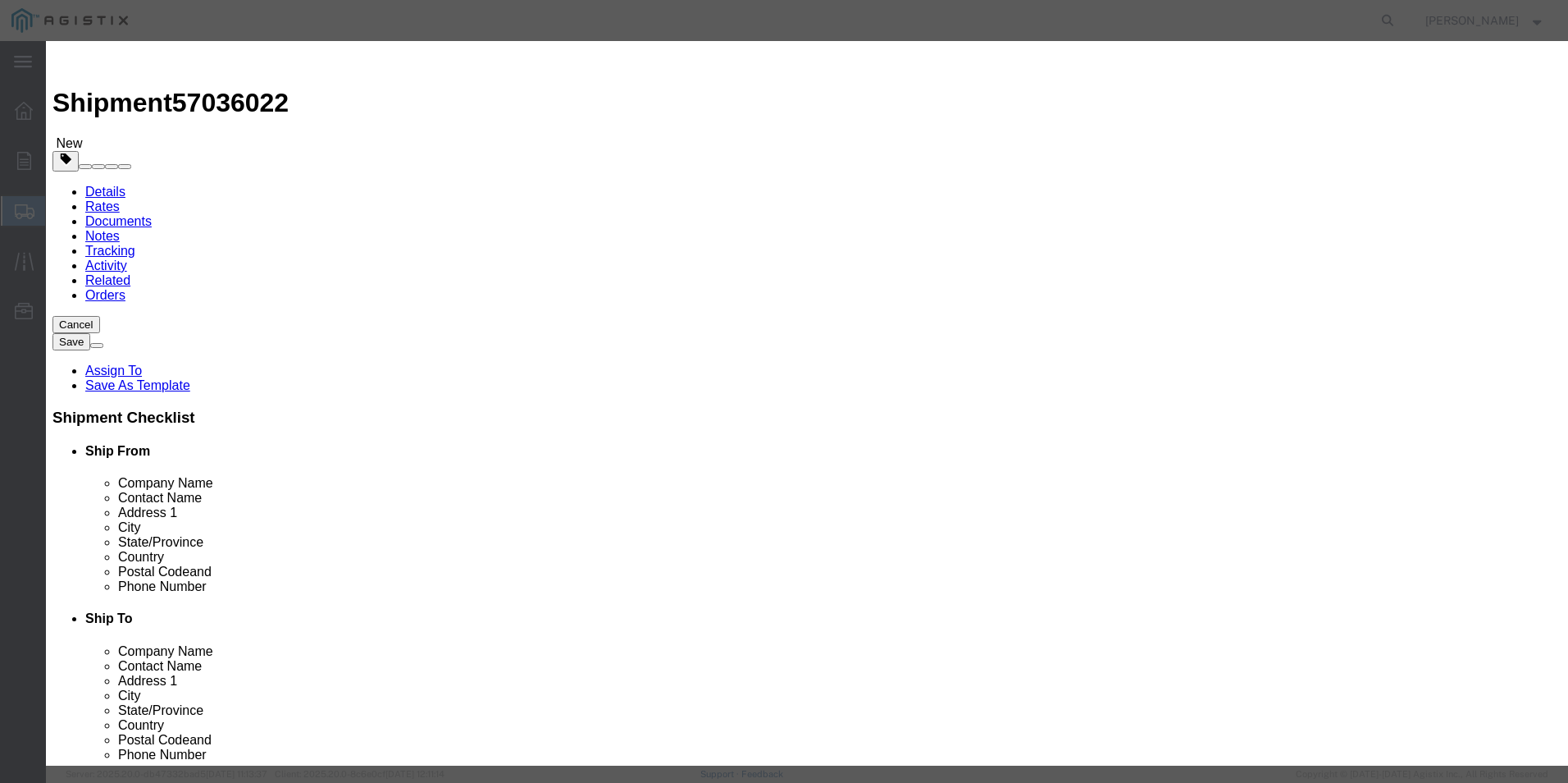
click input "text"
type input "960"
click select "Select 50 55 60 65 70 85 92.5 100 125 175 250 300 400"
select select "175"
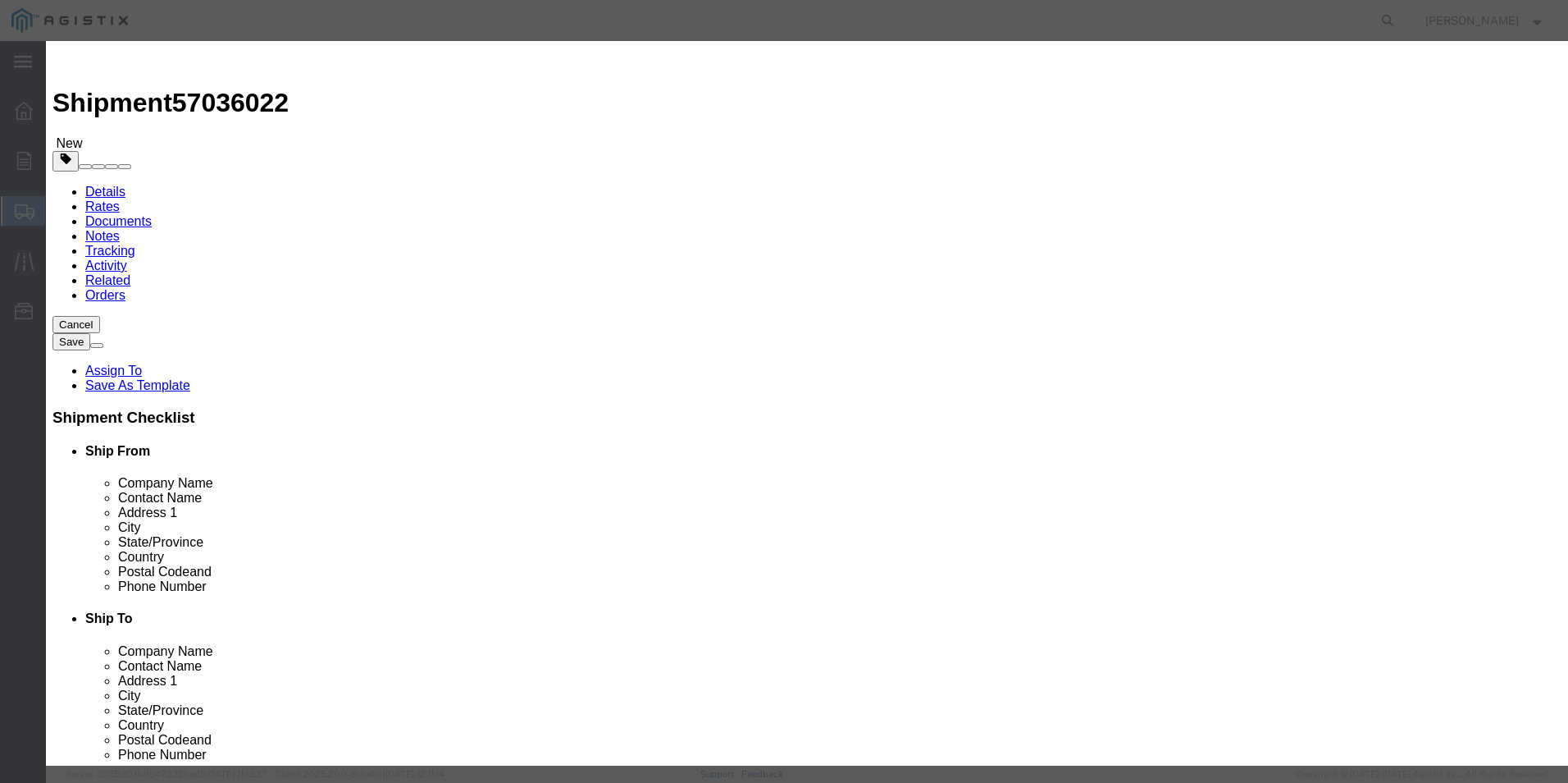
click select "Select 50 55 60 65 70 85 92.5 100 125 175 250 300 400"
click button "Save & Close"
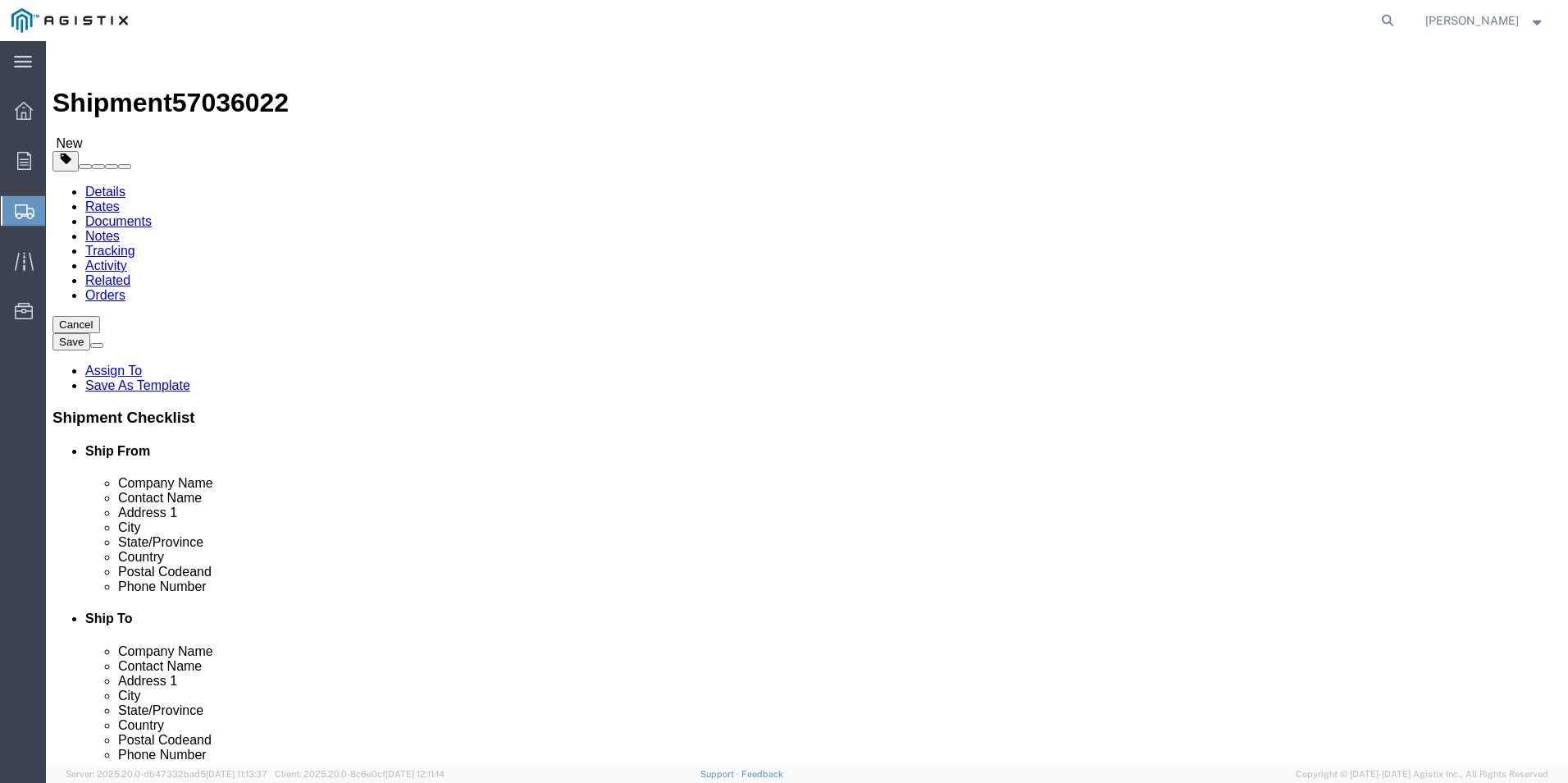
click button "Save"
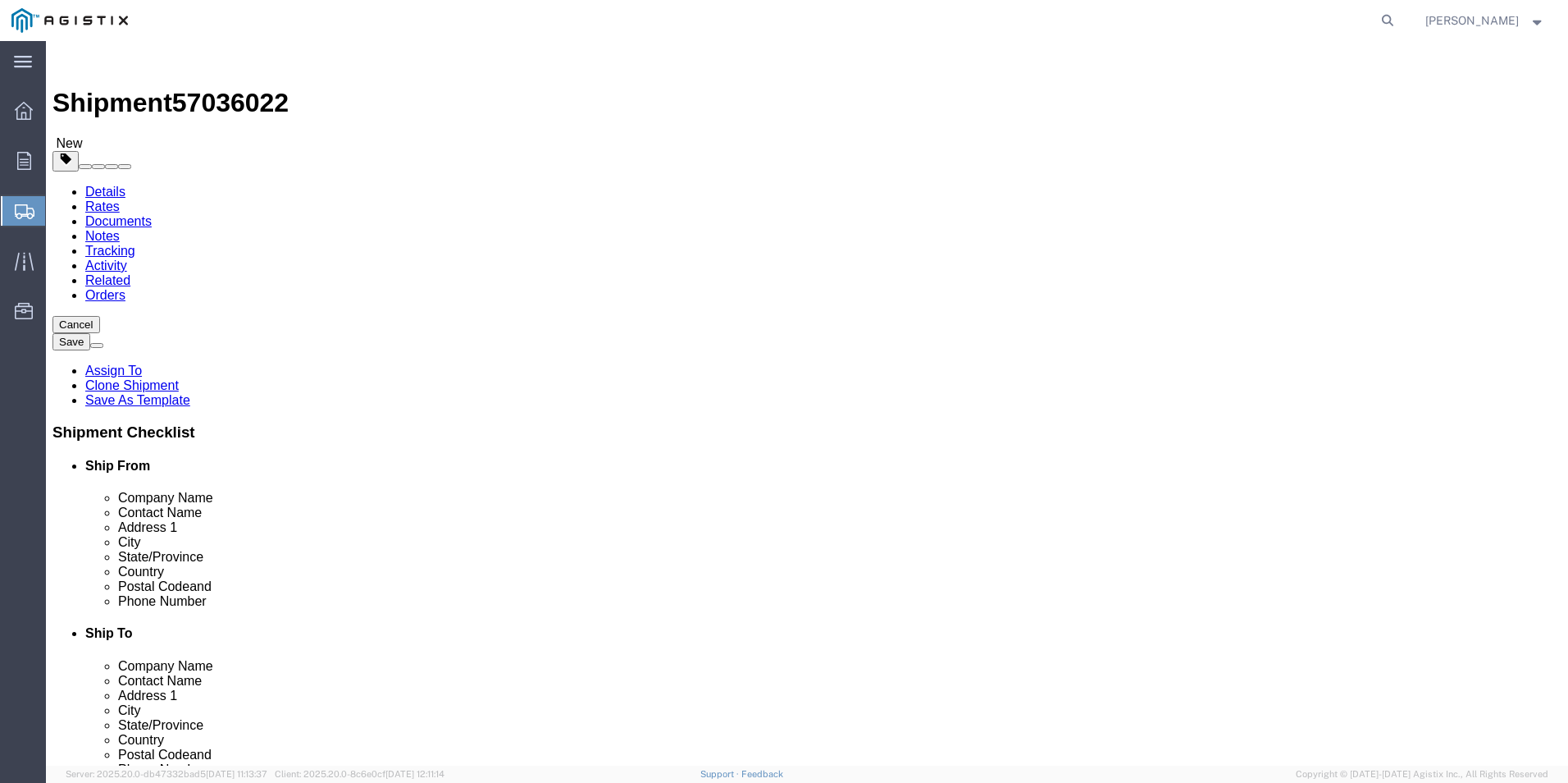
click at [35, 211] on div at bounding box center [23, 210] width 46 height 29
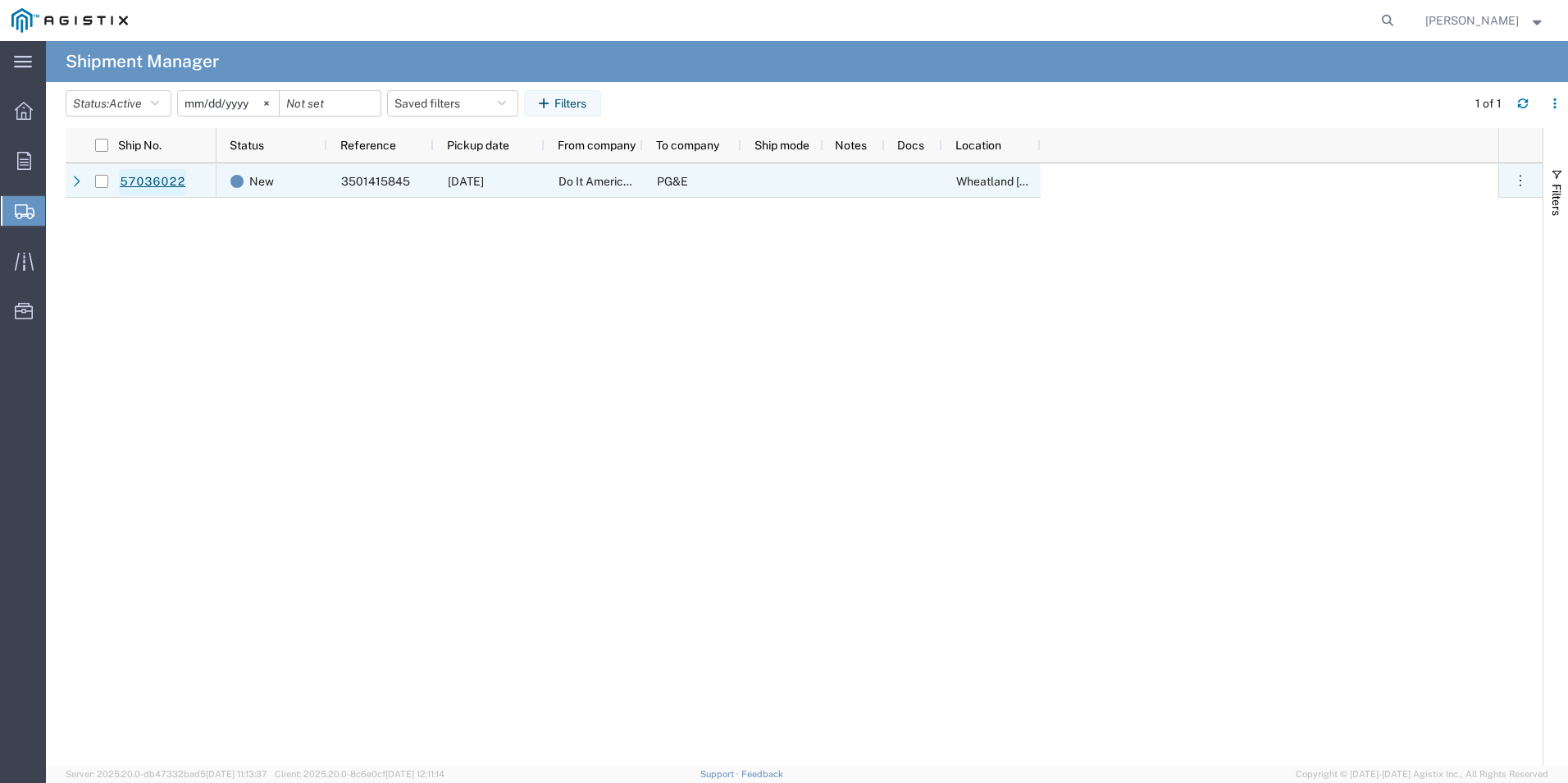
click at [142, 191] on link "57036022" at bounding box center [152, 182] width 67 height 27
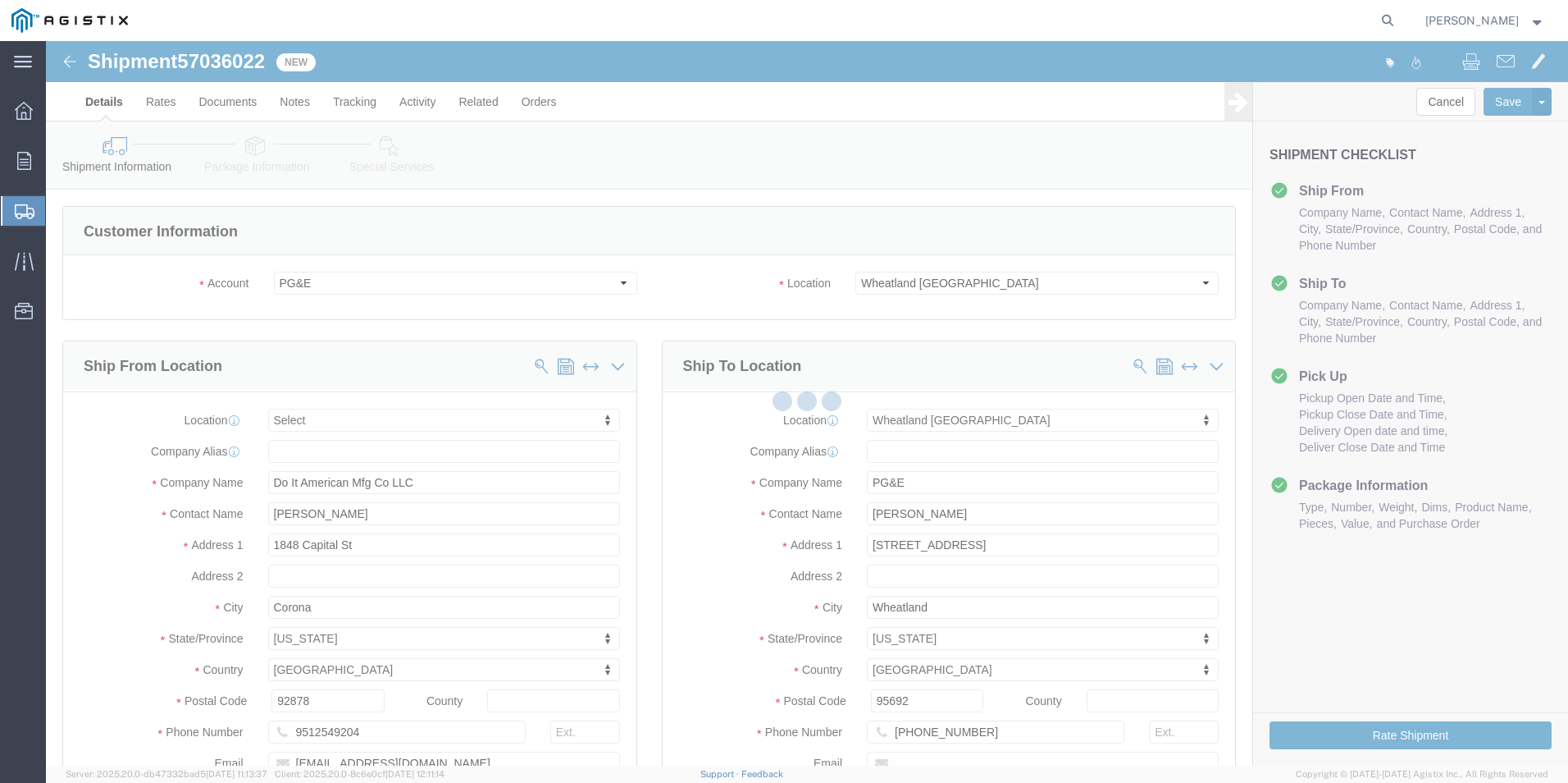
select select
select select "19996"
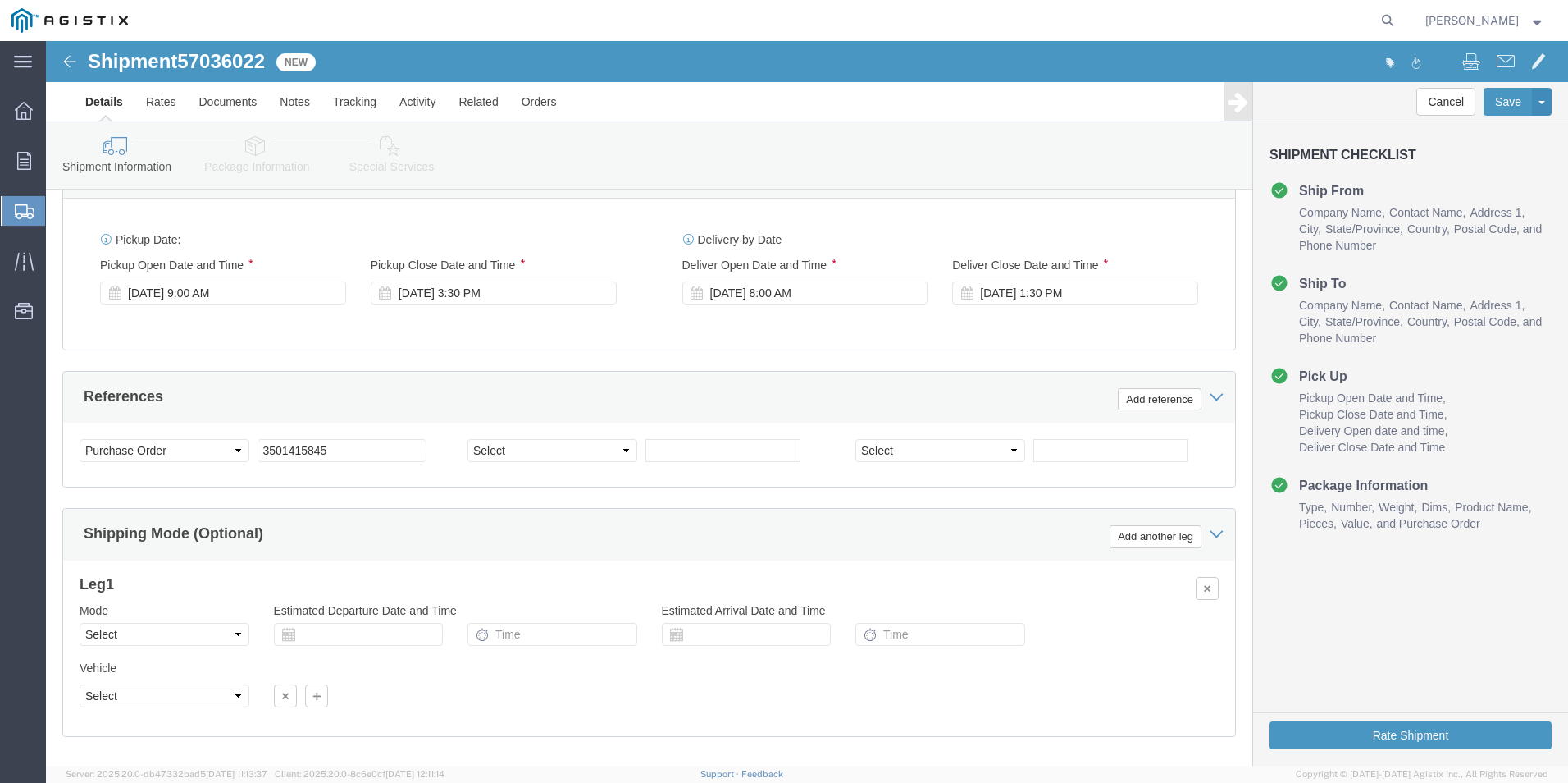
scroll to position [1080, 0]
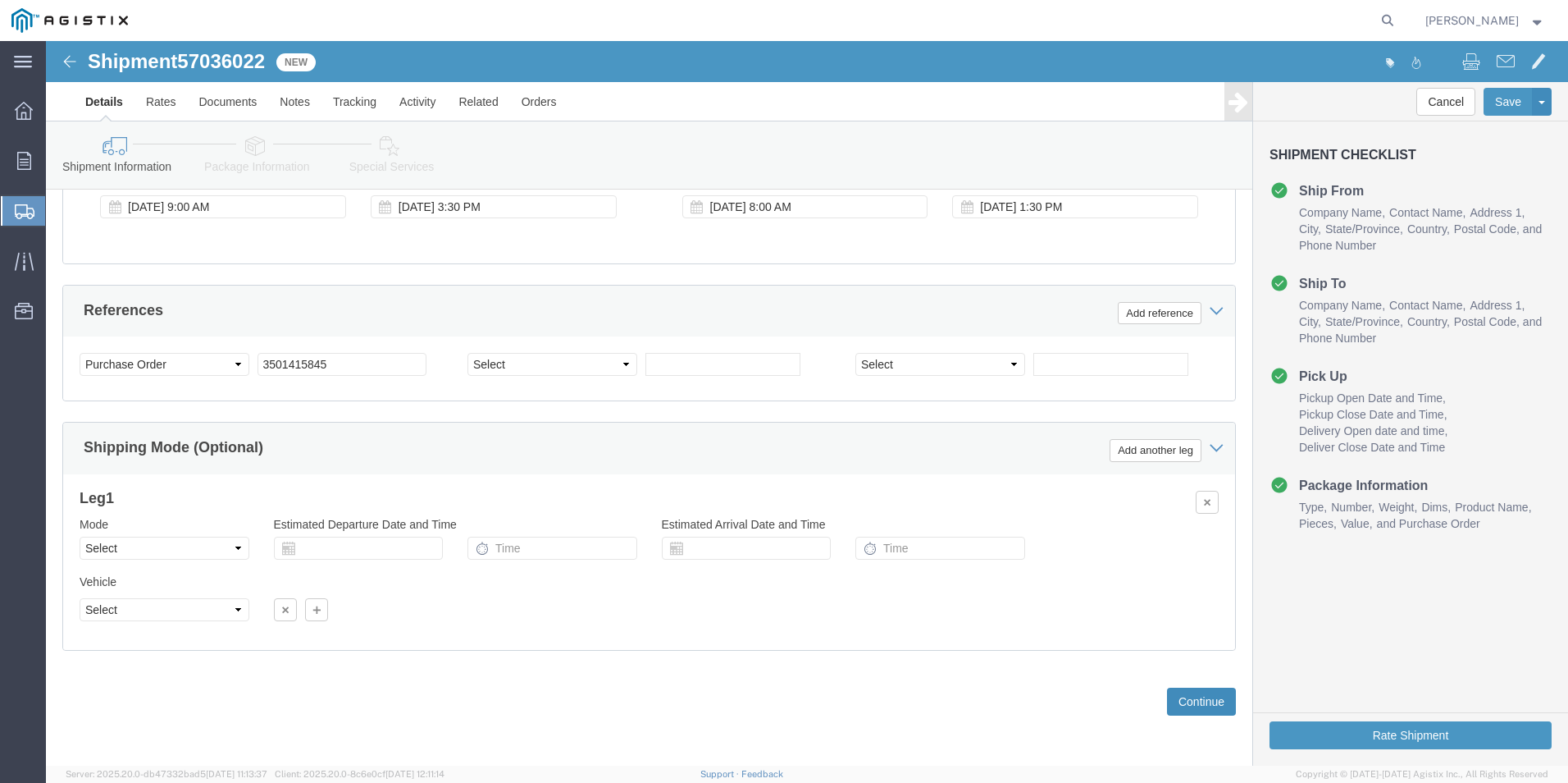
click button "Continue"
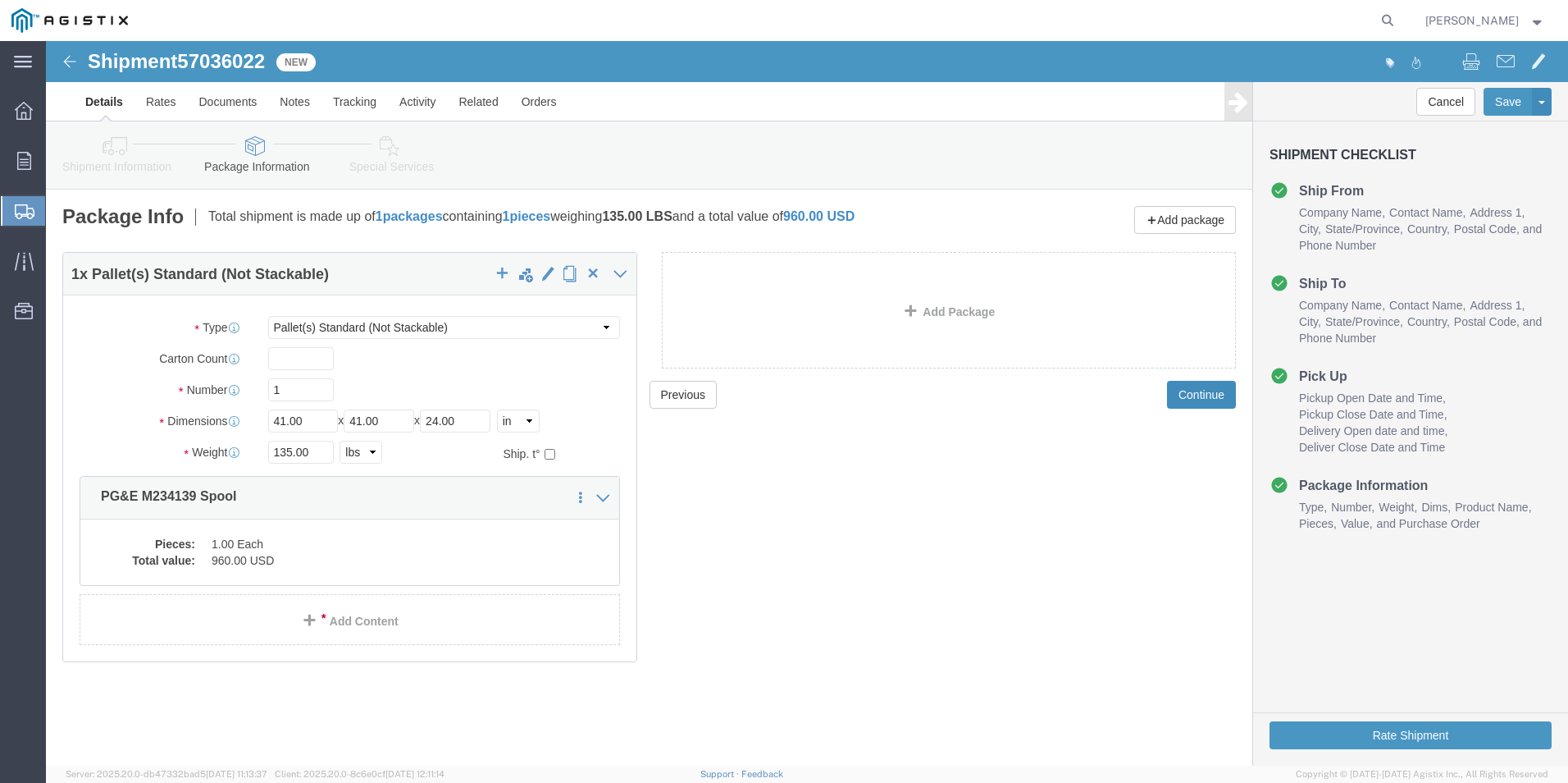
click button "Continue"
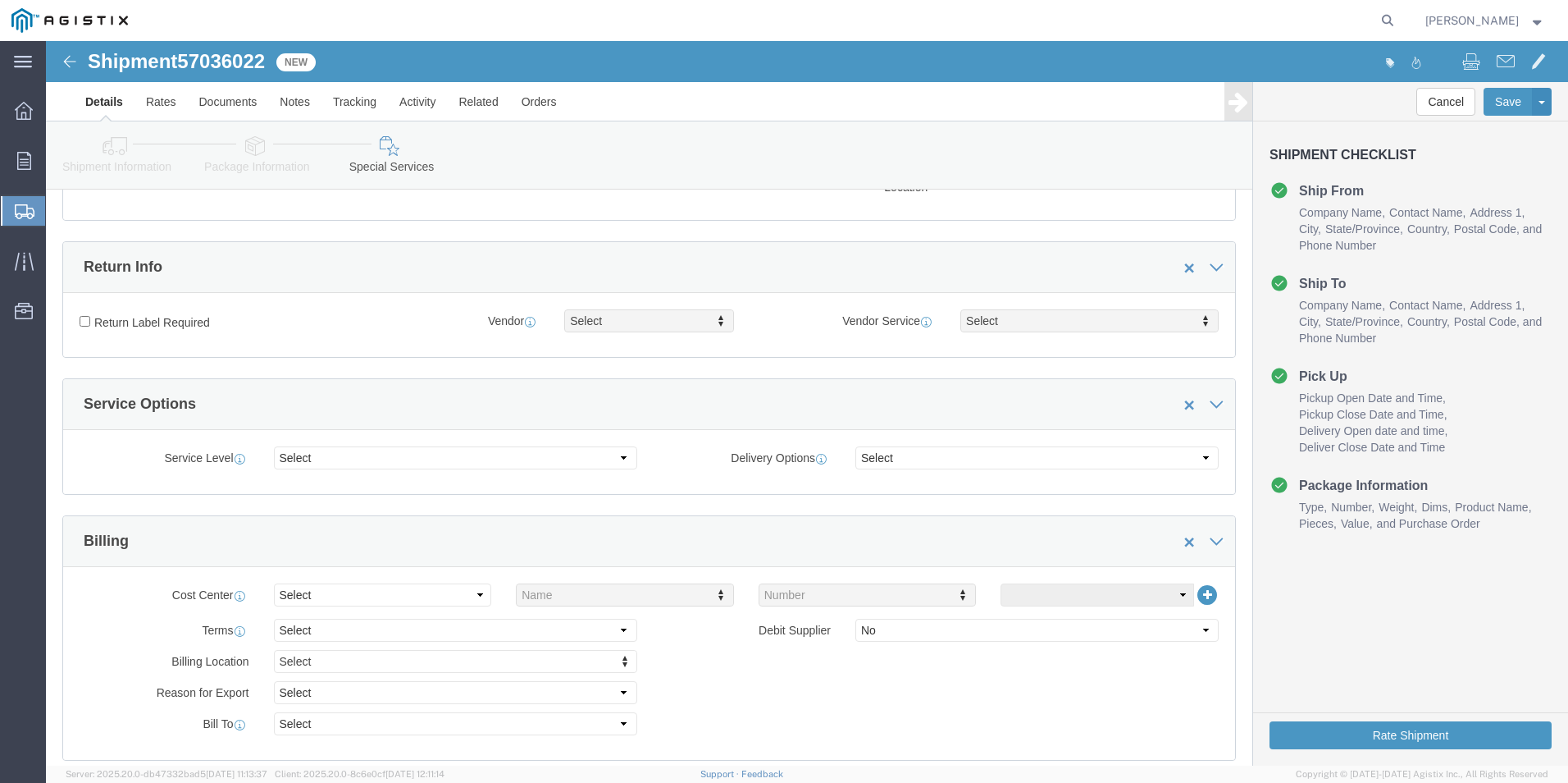
scroll to position [247, 0]
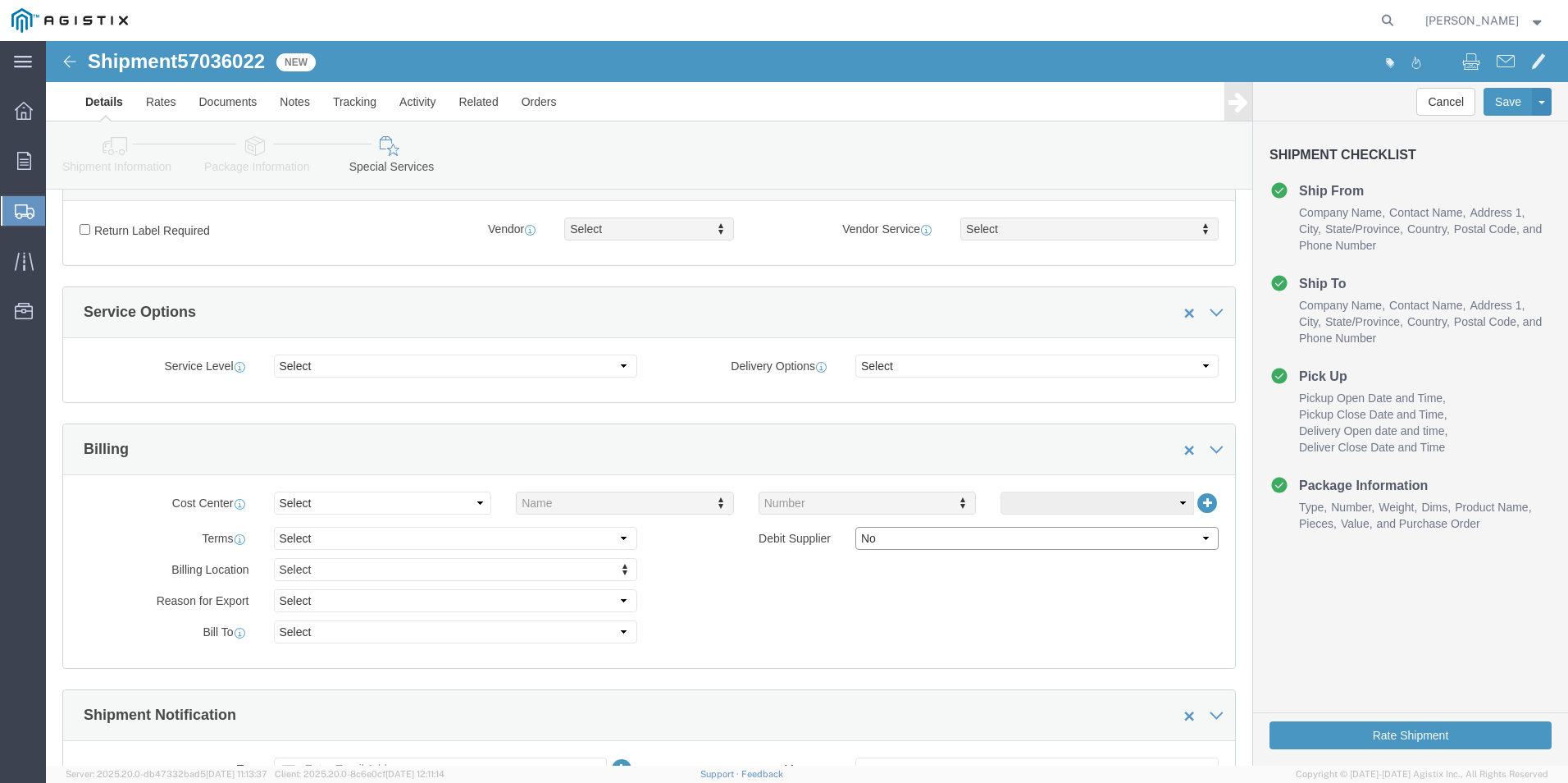
drag, startPoint x: 836, startPoint y: 496, endPoint x: 829, endPoint y: 511, distance: 16.6
click select "Select Yes No"
select select "true"
click select "Select Yes No"
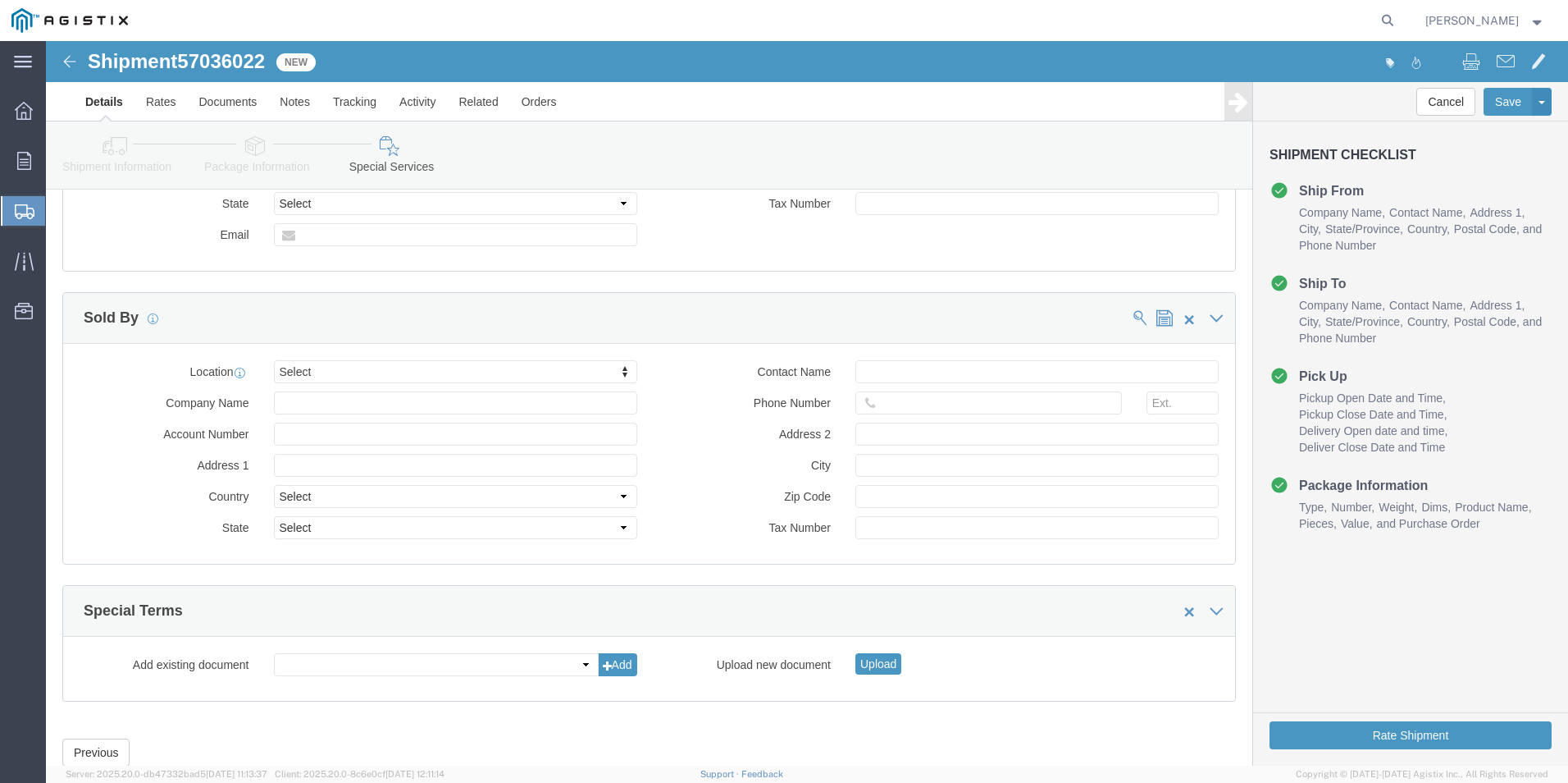
scroll to position [1256, 0]
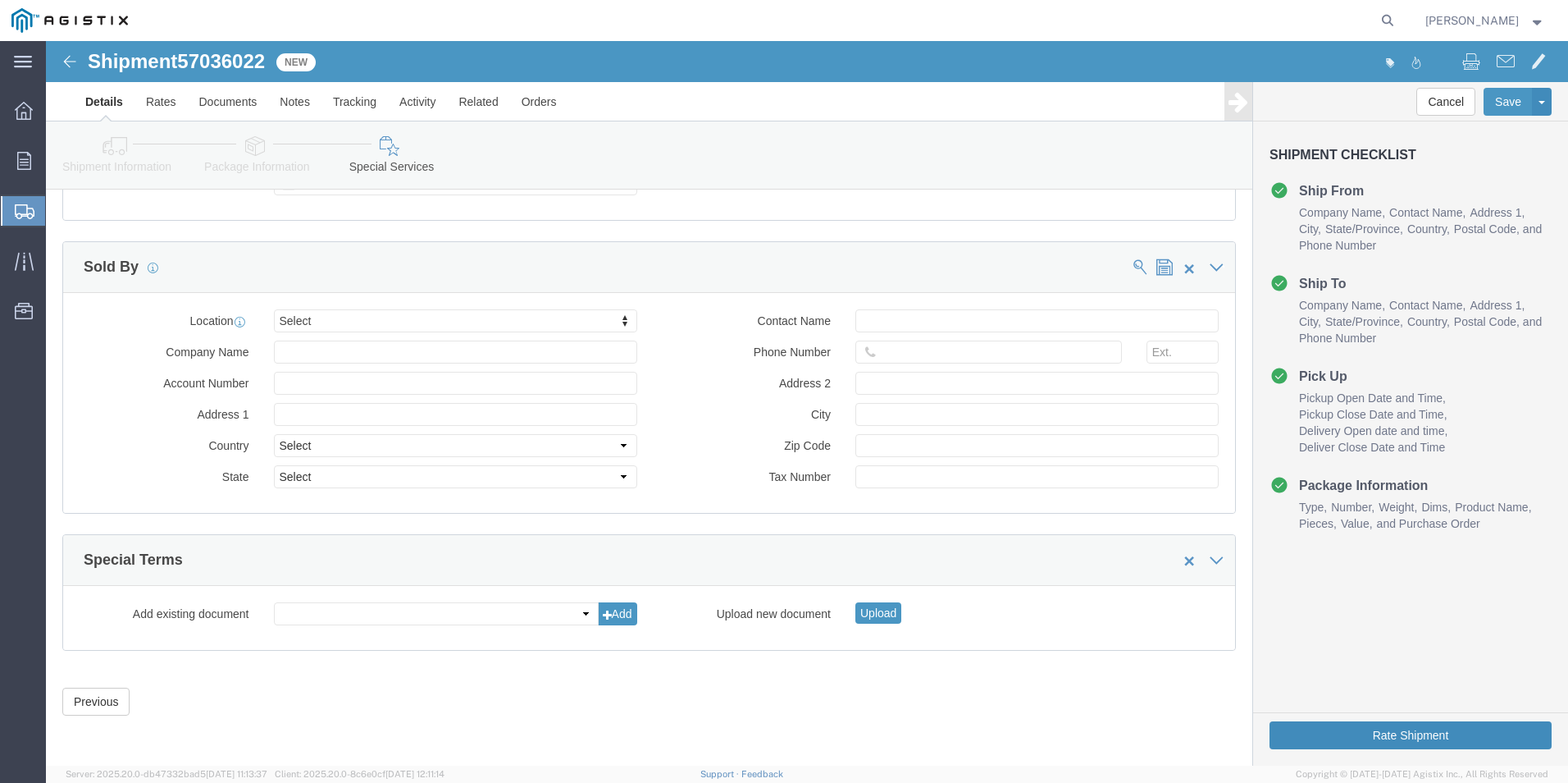
click button "Rate Shipment"
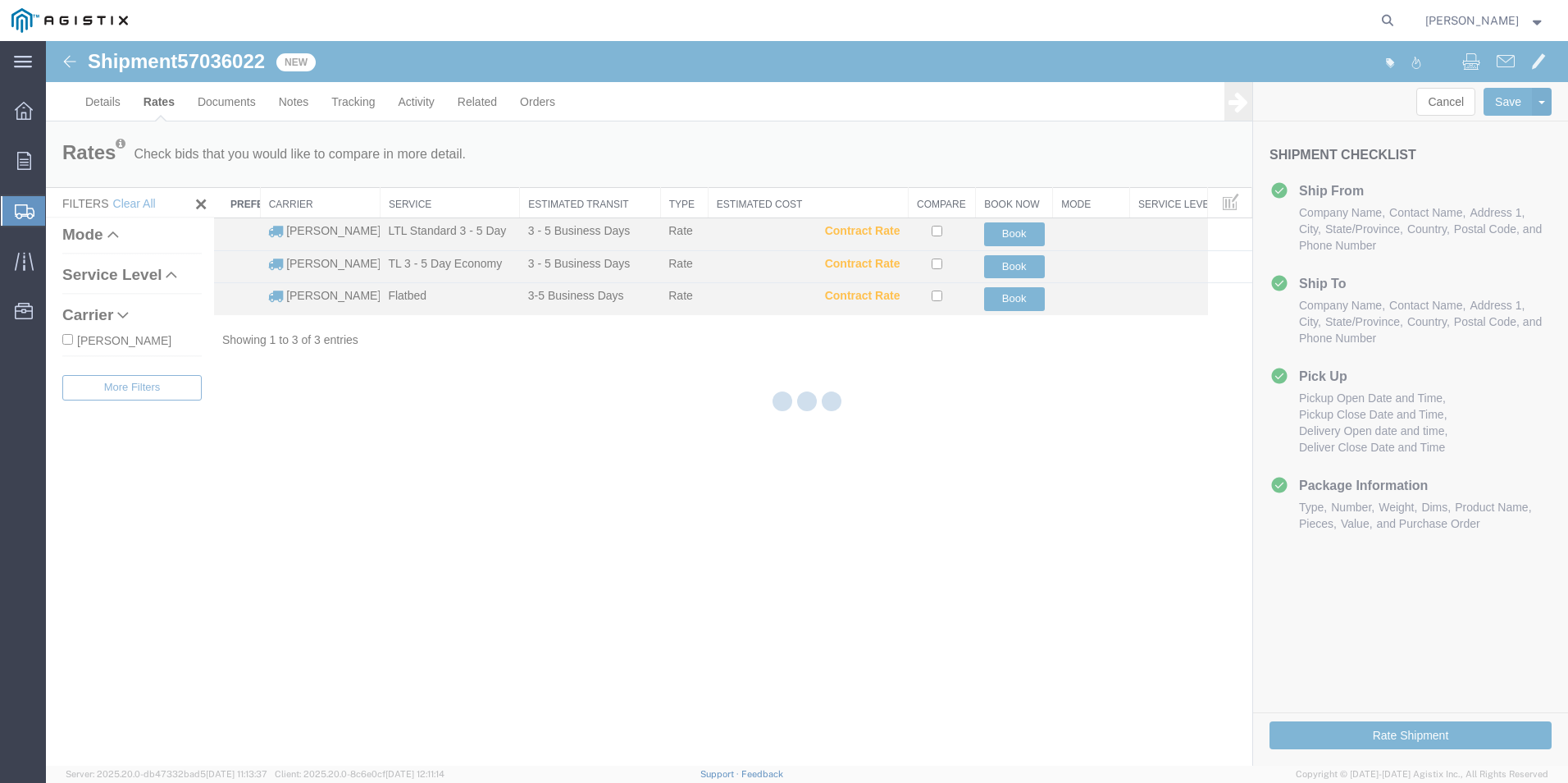
scroll to position [0, 0]
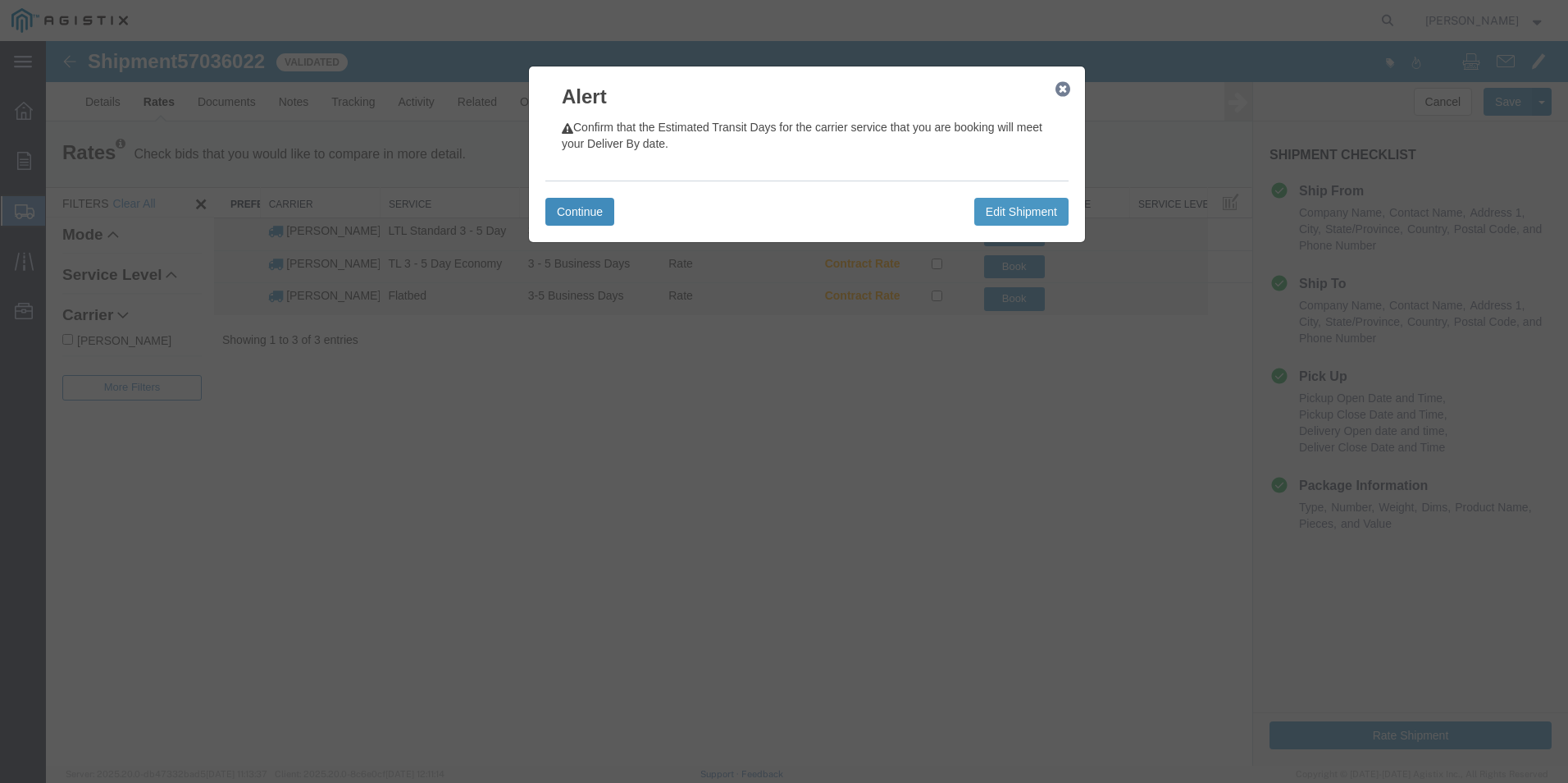
click at [563, 213] on button "Continue" at bounding box center [580, 211] width 69 height 27
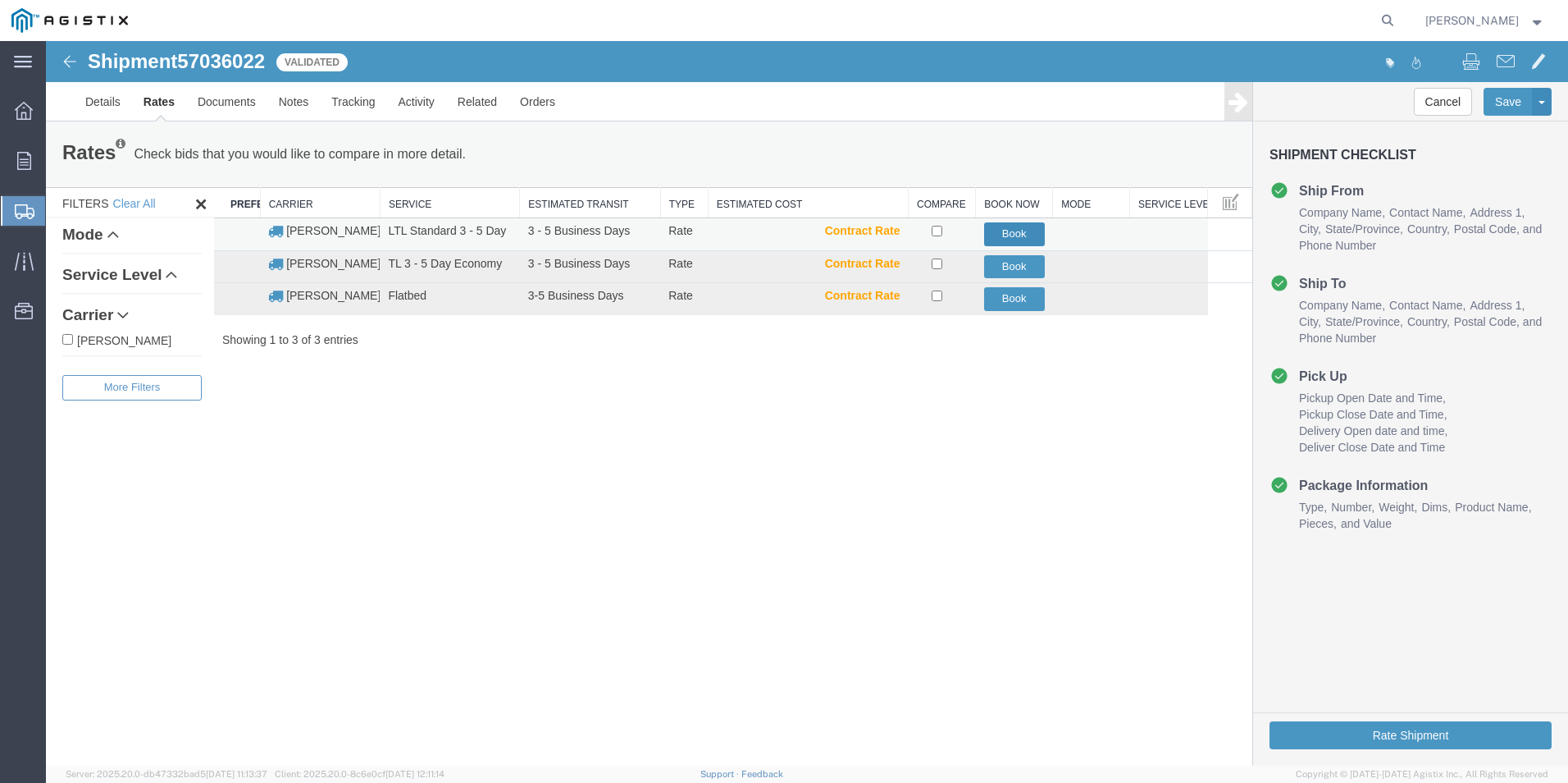
click at [1022, 237] on button "Book" at bounding box center [1014, 234] width 61 height 24
